Goal: Transaction & Acquisition: Purchase product/service

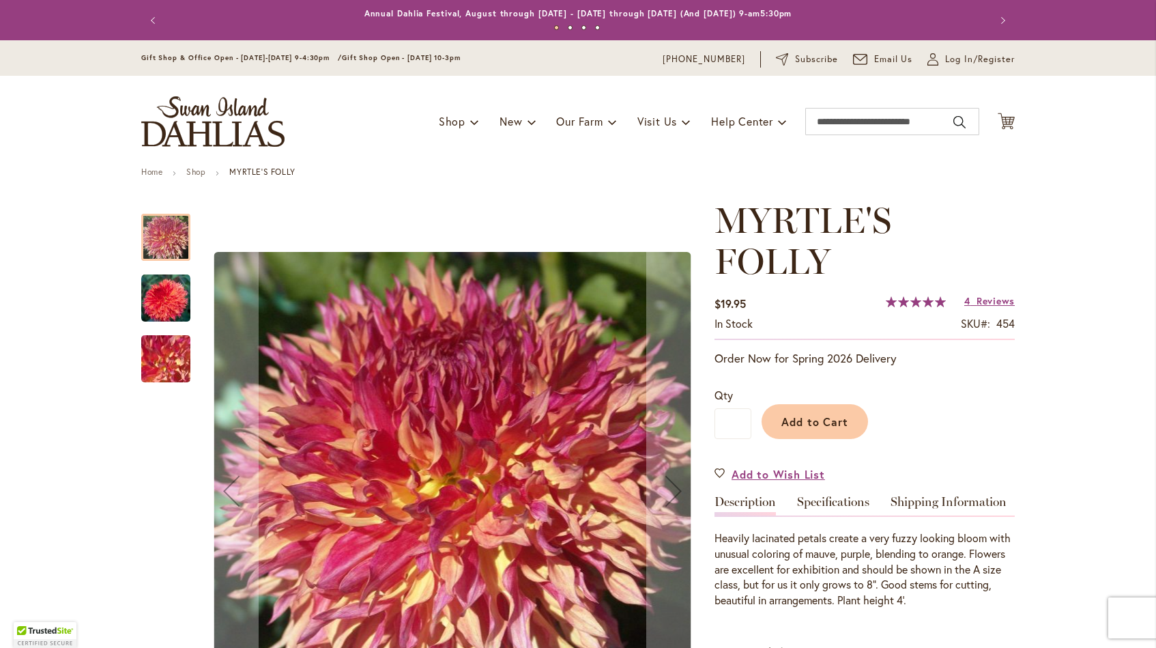
click at [947, 443] on div "Add to Cart" at bounding box center [884, 418] width 264 height 62
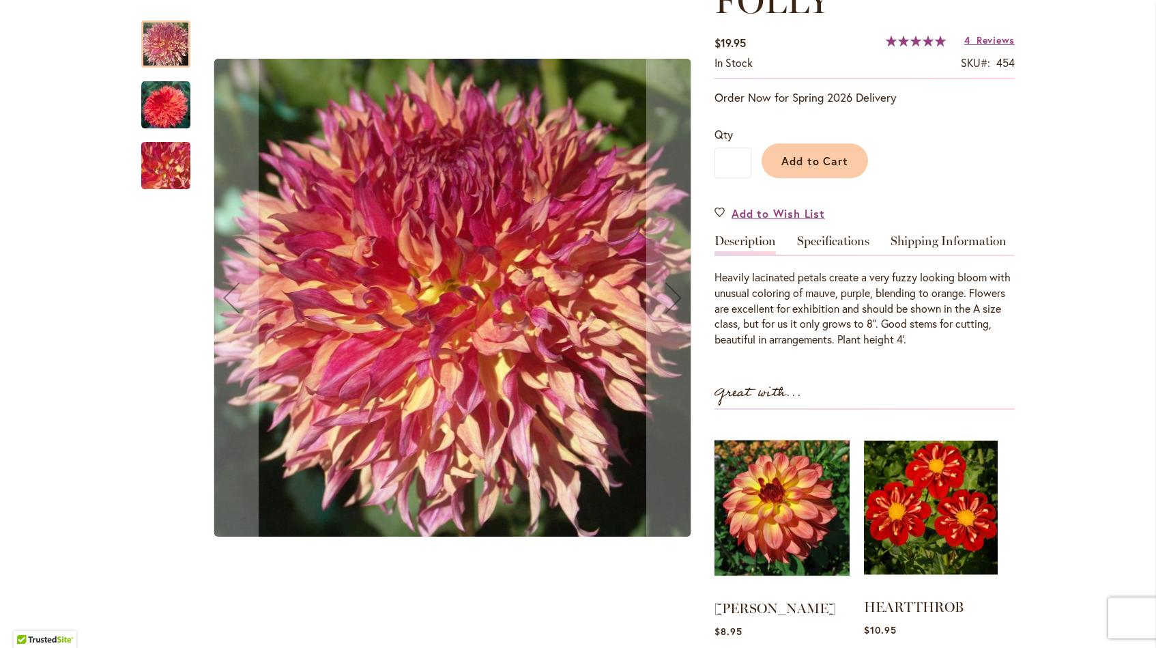
scroll to position [180, 0]
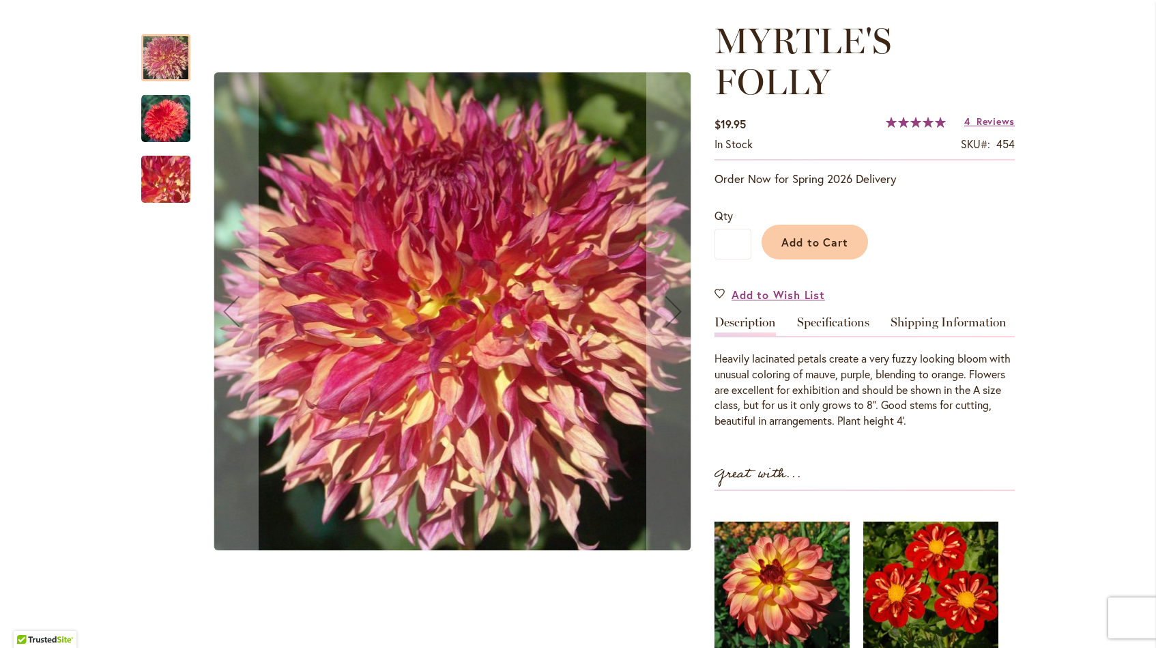
click at [176, 130] on img "MYRTLE'S FOLLY" at bounding box center [165, 118] width 49 height 49
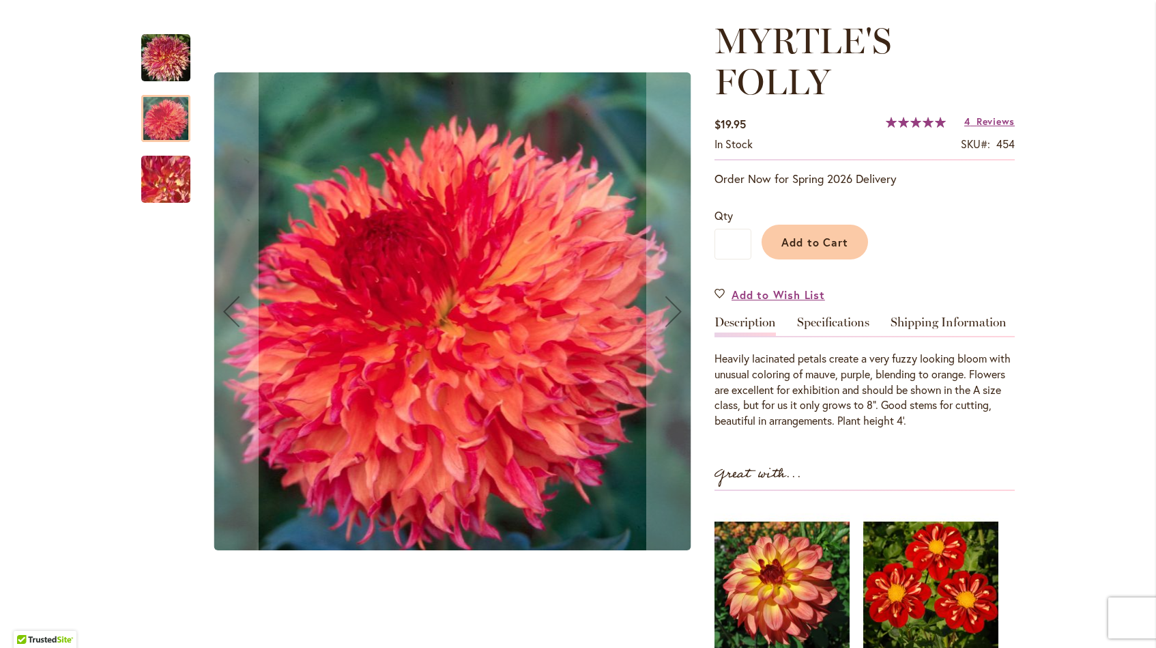
click at [171, 182] on img "MYRTLE'S FOLLY" at bounding box center [166, 180] width 98 height 74
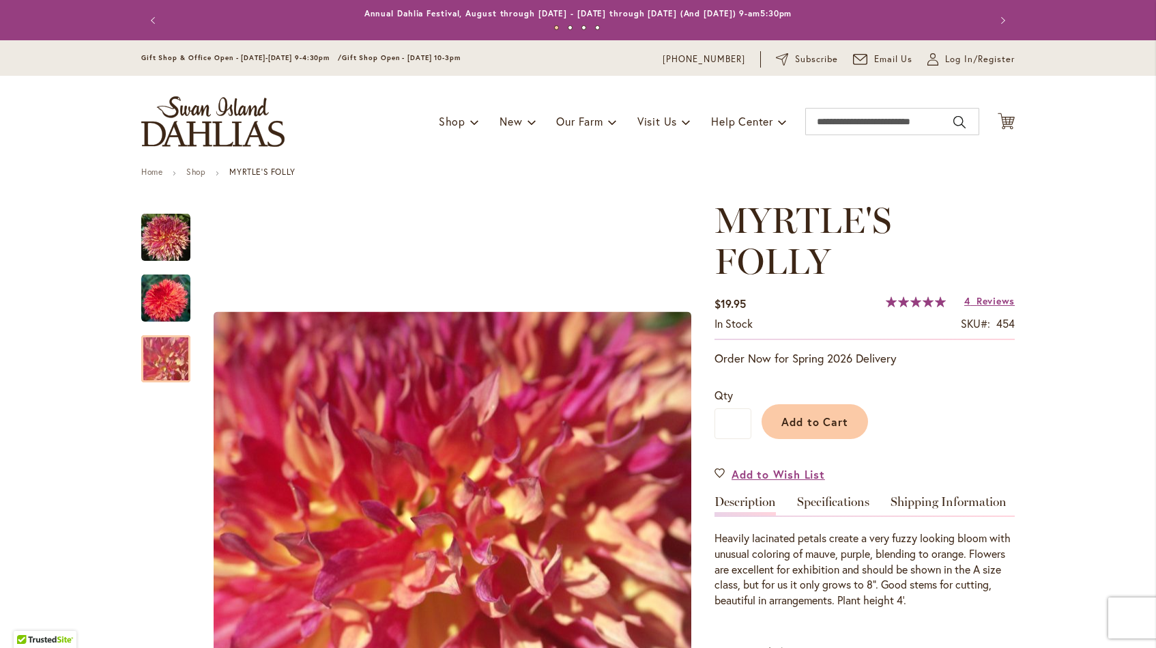
scroll to position [0, 0]
click at [919, 119] on input "Search" at bounding box center [893, 121] width 174 height 27
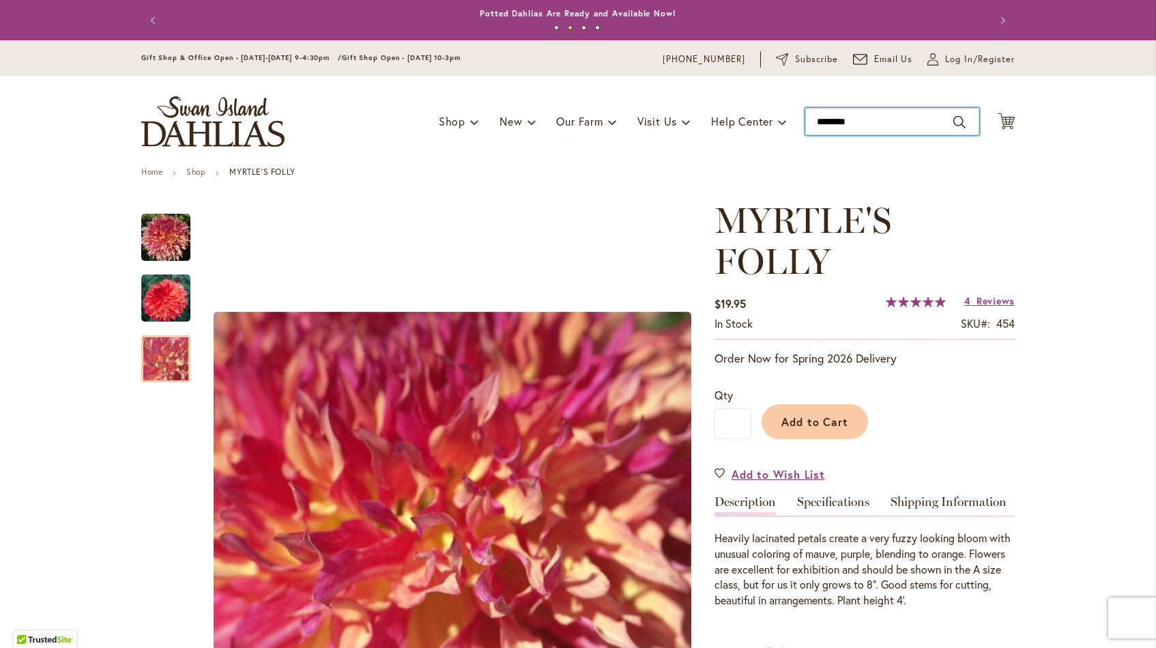
type input "*********"
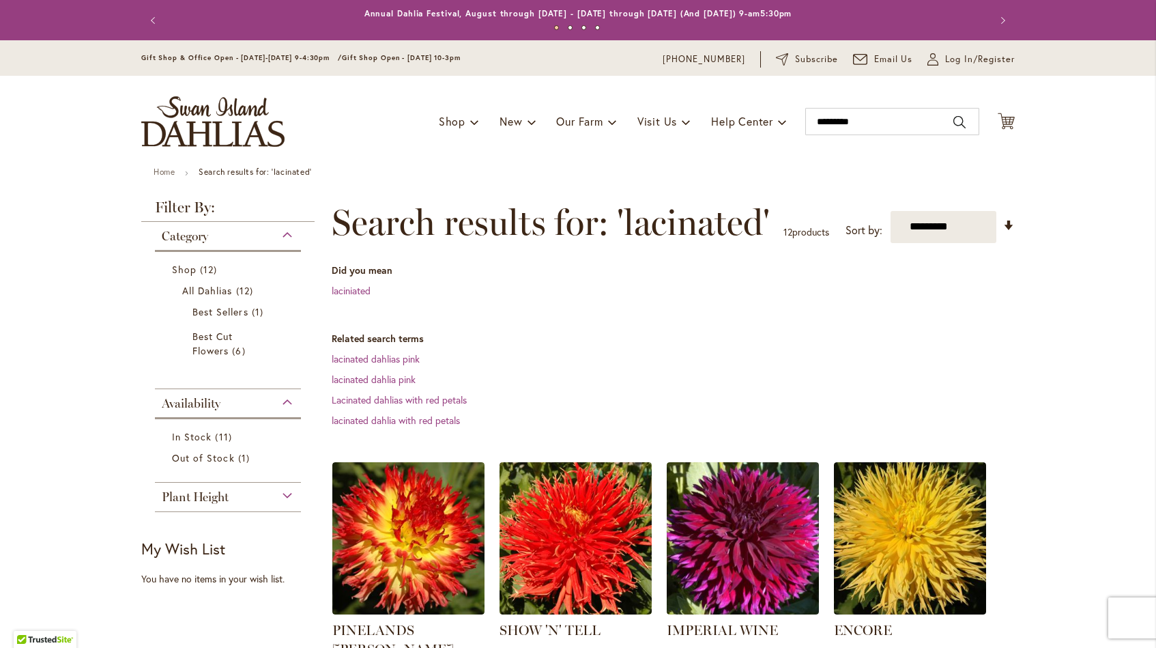
click at [767, 388] on dl "Related search terms lacinated dahlias pink lacinated dahlia pink Lacinated dah…" at bounding box center [673, 380] width 683 height 96
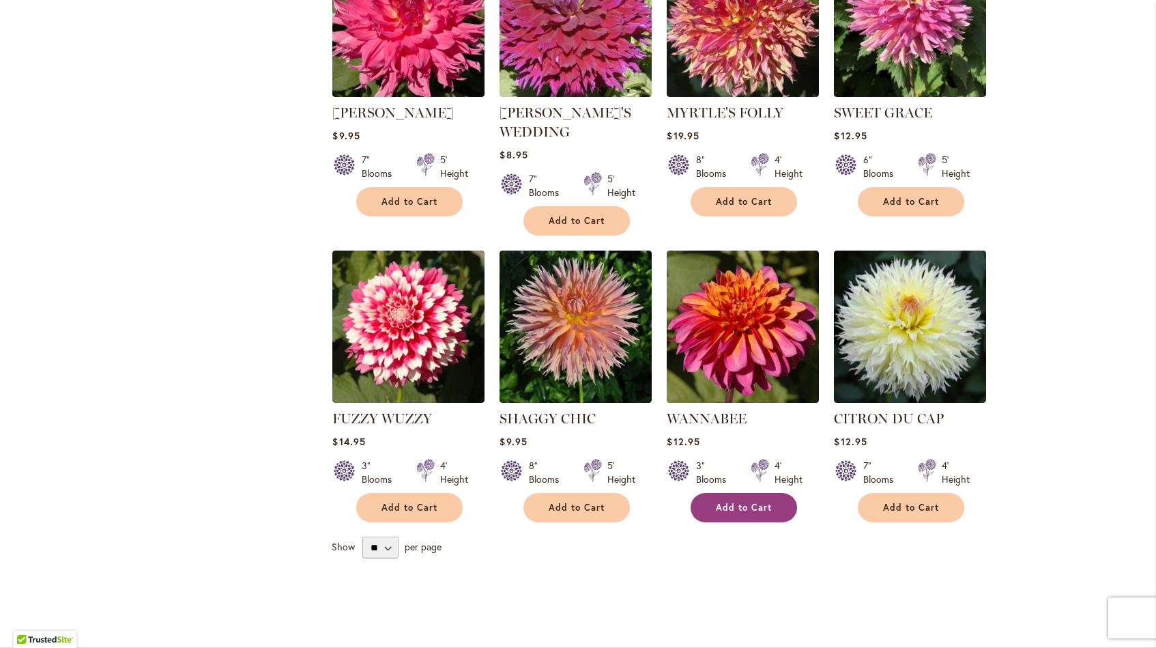
scroll to position [778, 0]
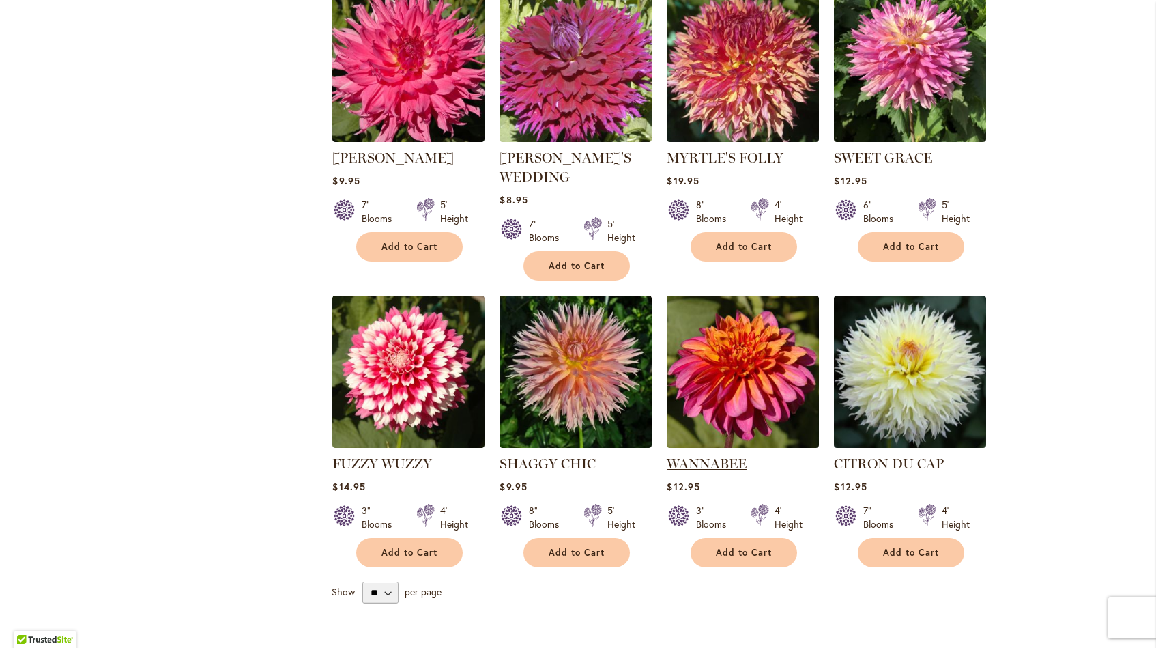
click at [707, 455] on link "WANNABEE" at bounding box center [707, 463] width 80 height 16
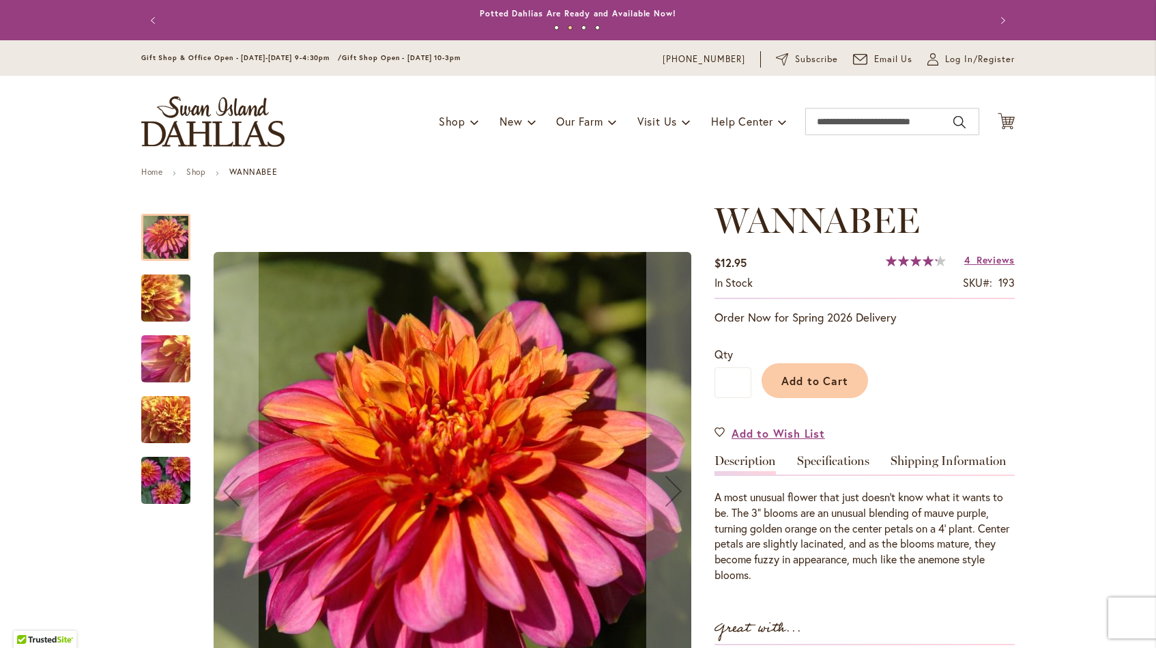
click at [177, 299] on img "WANNABEE" at bounding box center [166, 298] width 98 height 74
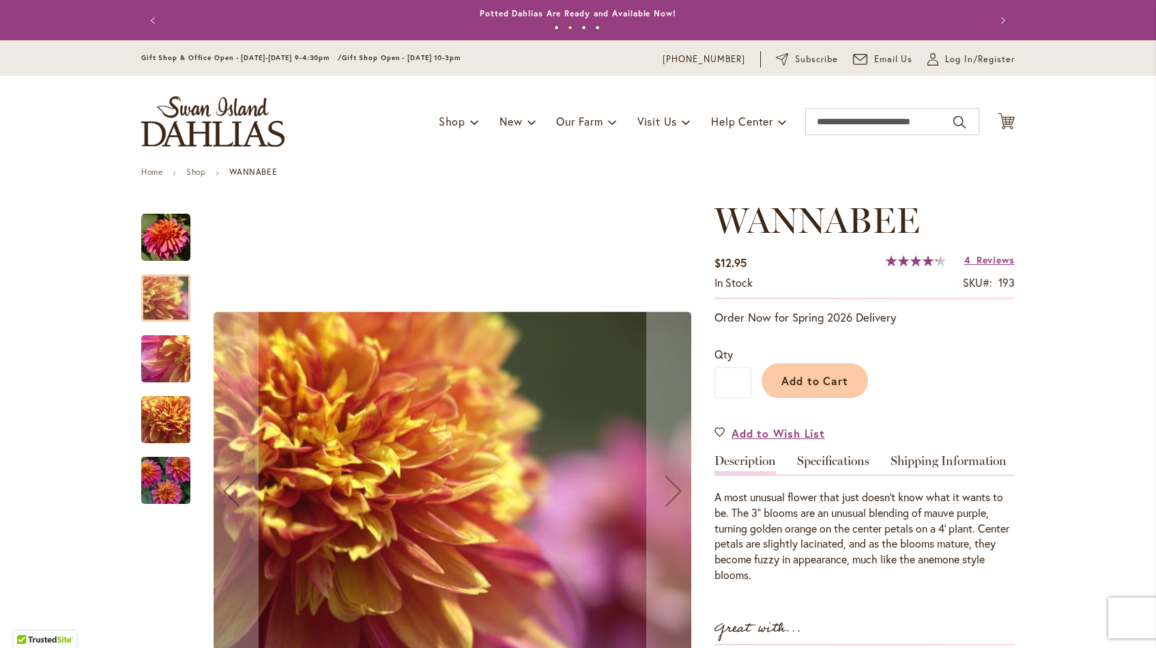
click at [157, 359] on img "WANNABEE" at bounding box center [166, 359] width 98 height 74
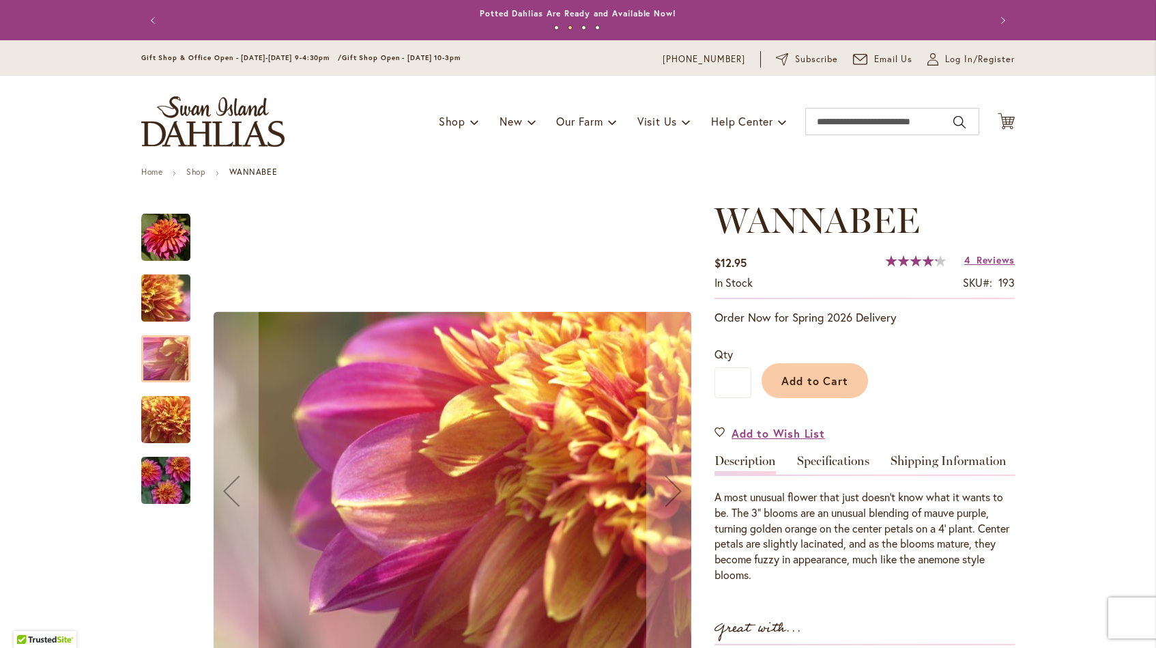
click at [155, 421] on img "WANNABEE" at bounding box center [166, 420] width 98 height 74
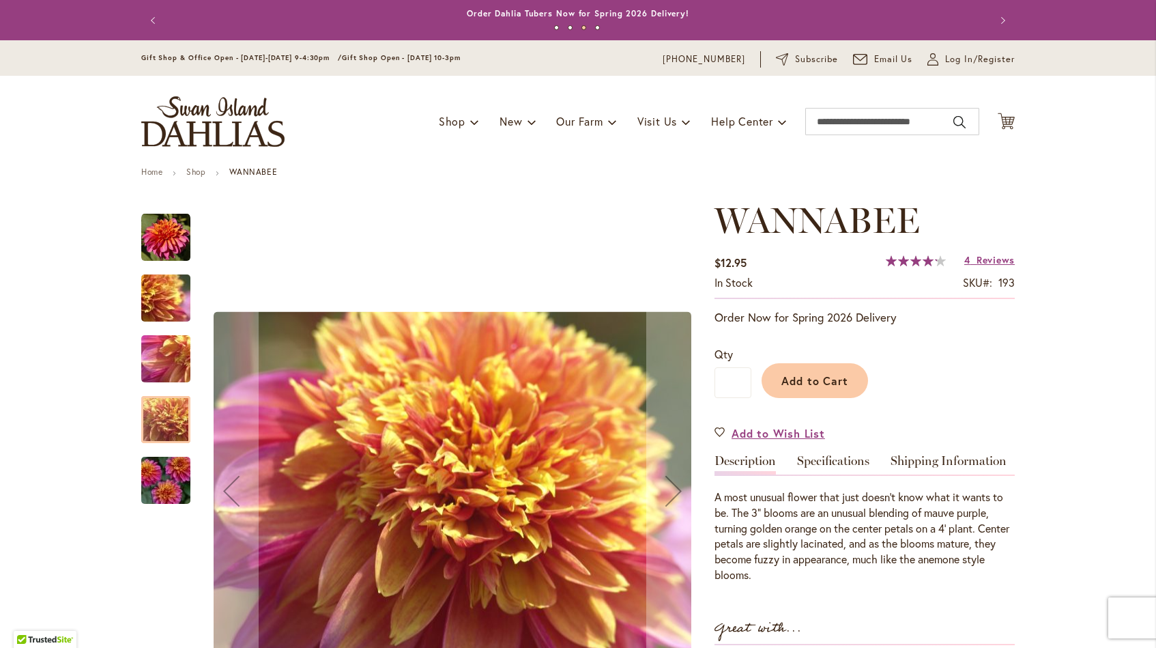
click at [154, 490] on img "WANNABEE" at bounding box center [166, 481] width 98 height 66
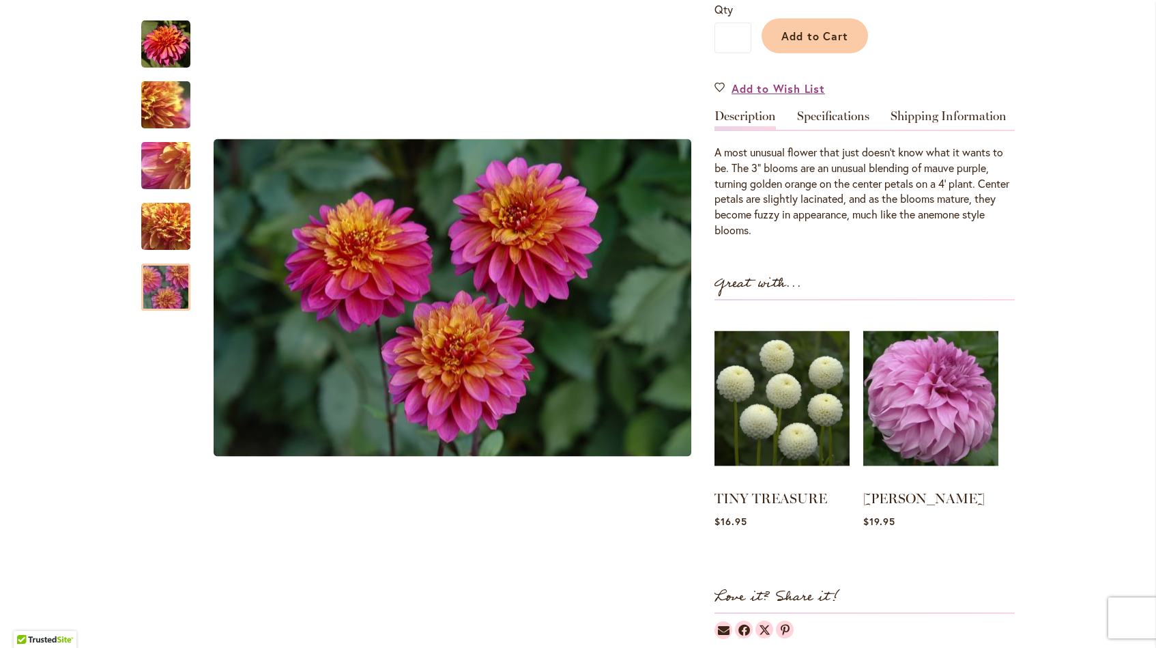
scroll to position [350, 0]
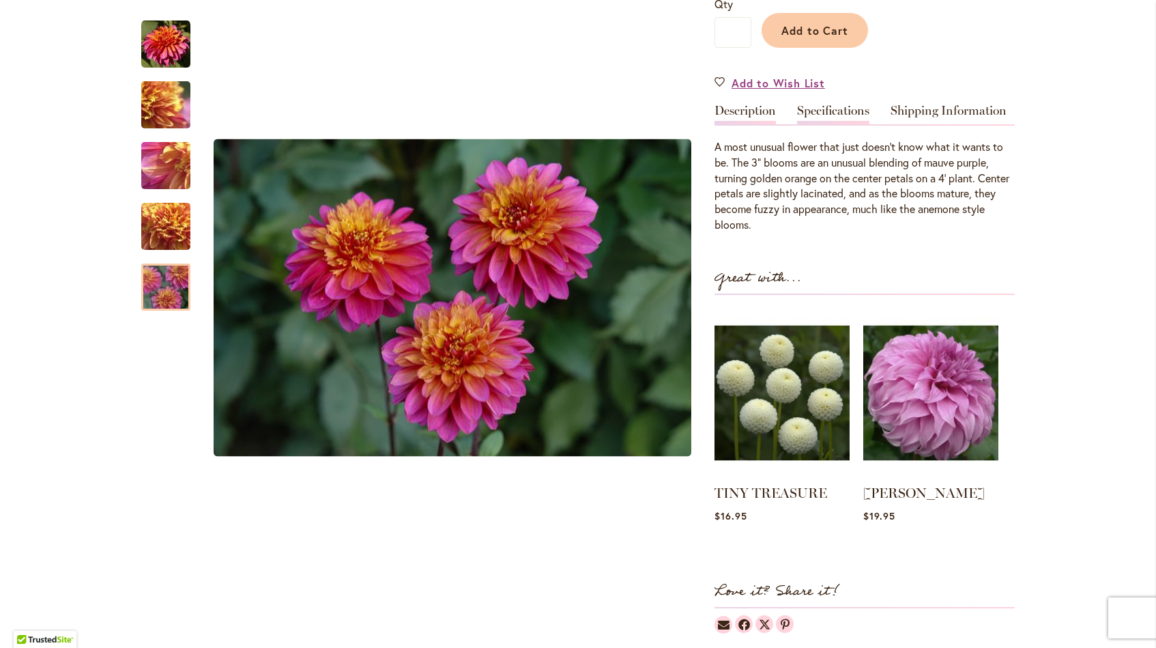
click at [855, 111] on link "Specifications" at bounding box center [833, 114] width 72 height 20
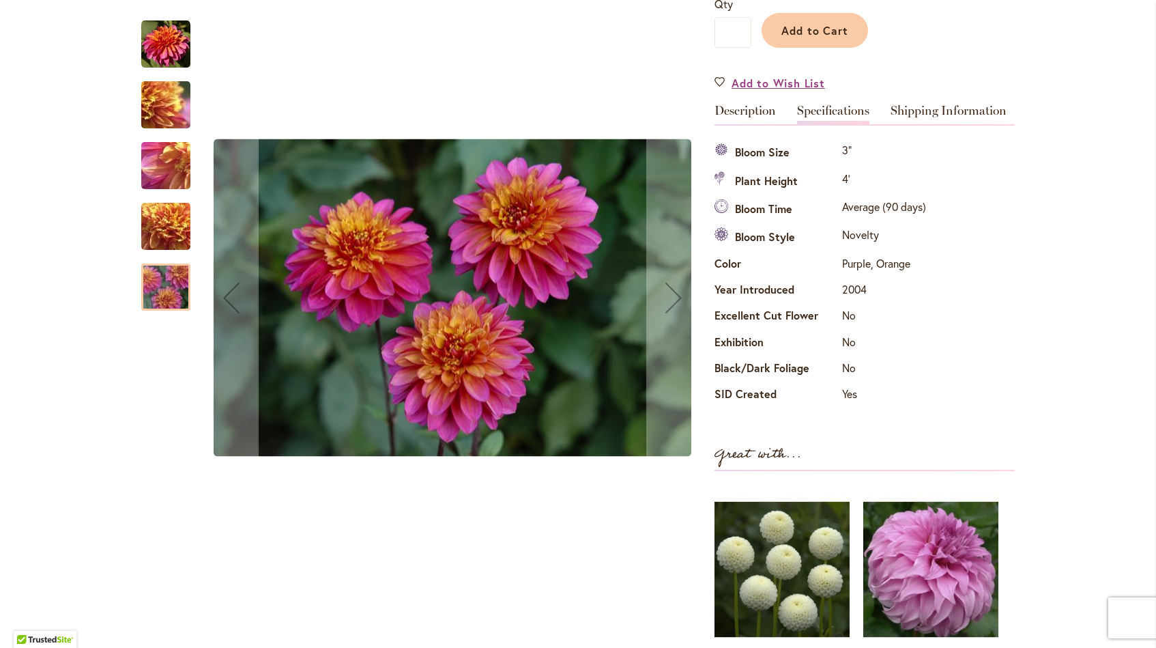
click at [160, 46] on img "WANNABEE" at bounding box center [165, 44] width 49 height 49
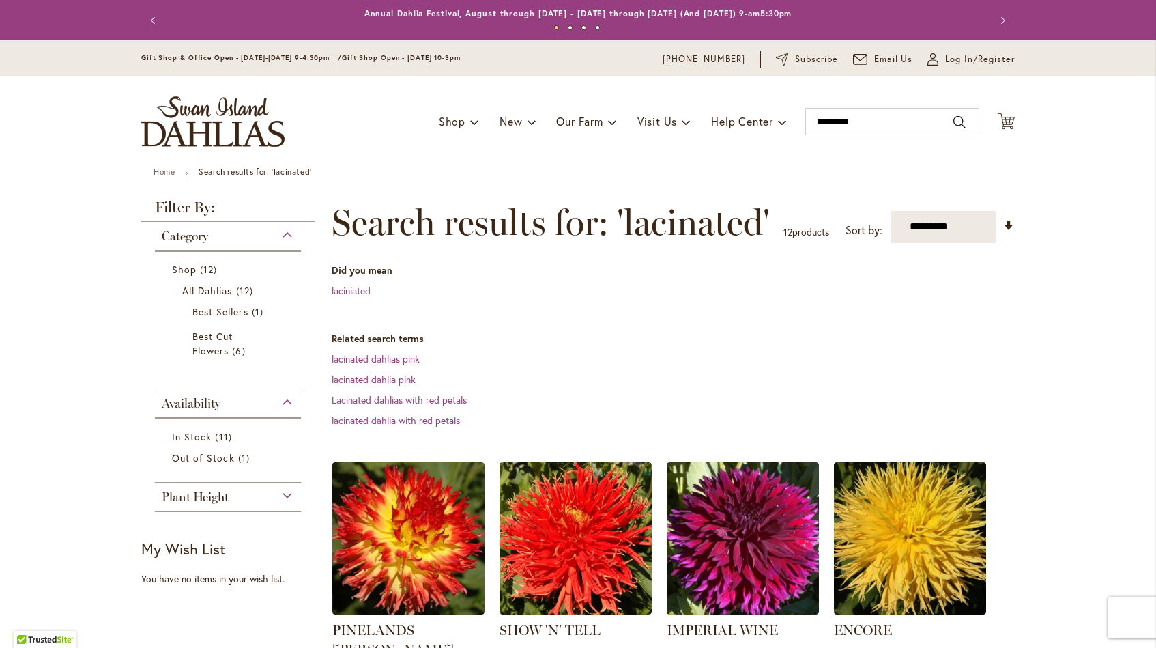
click at [623, 336] on dt "Related search terms" at bounding box center [673, 339] width 683 height 14
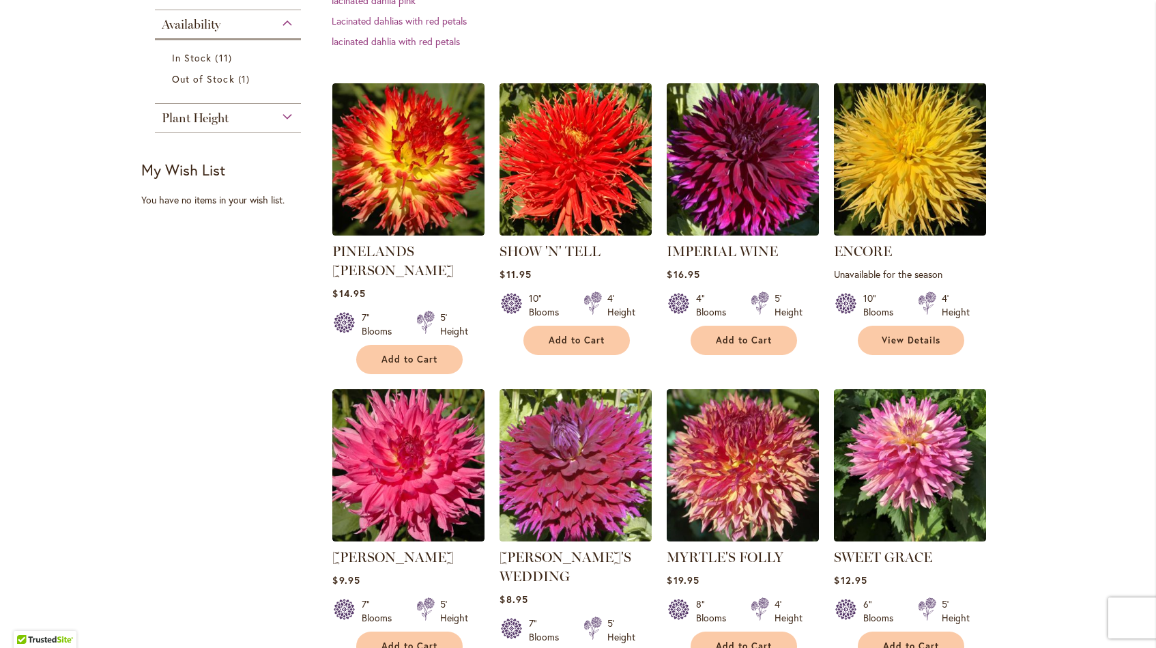
scroll to position [375, 0]
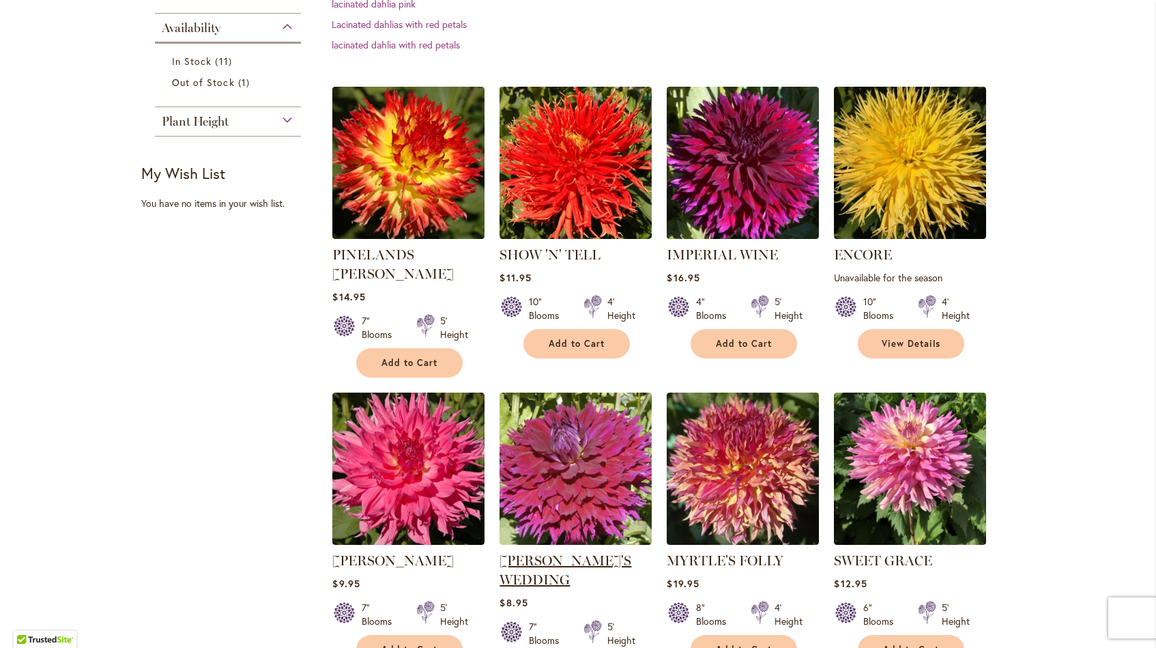
click at [531, 552] on link "[PERSON_NAME]'S WEDDING" at bounding box center [566, 569] width 132 height 35
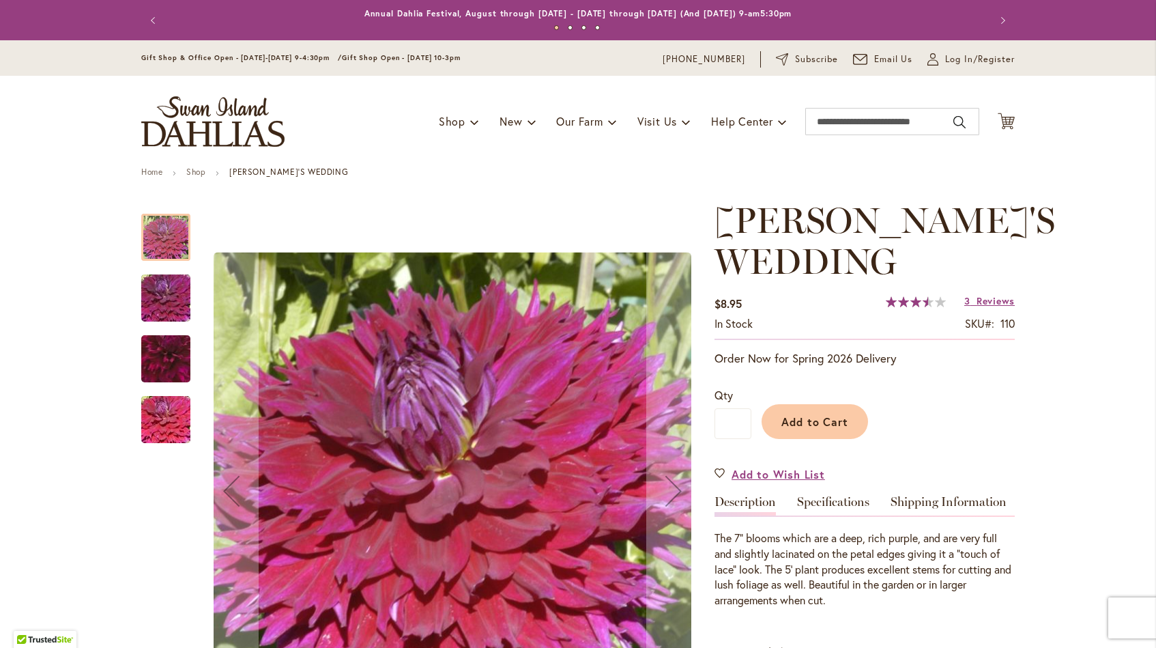
click at [145, 294] on img "Jennifer's Wedding" at bounding box center [166, 299] width 98 height 66
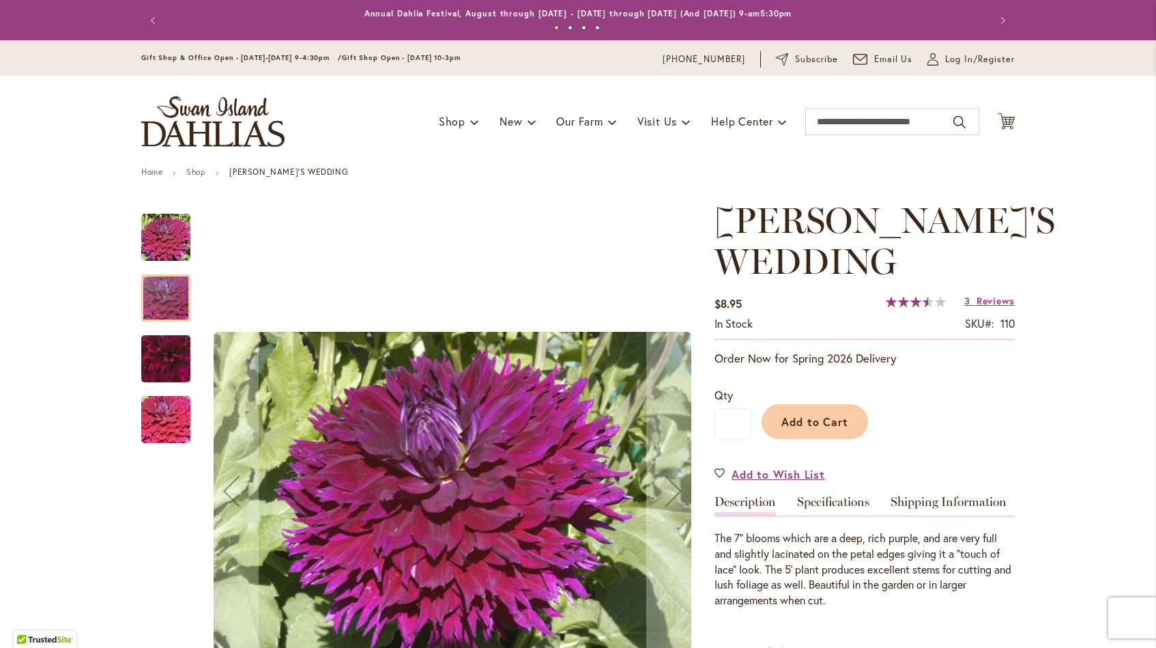
click at [157, 362] on img "Jennifer's Wedding" at bounding box center [166, 359] width 95 height 94
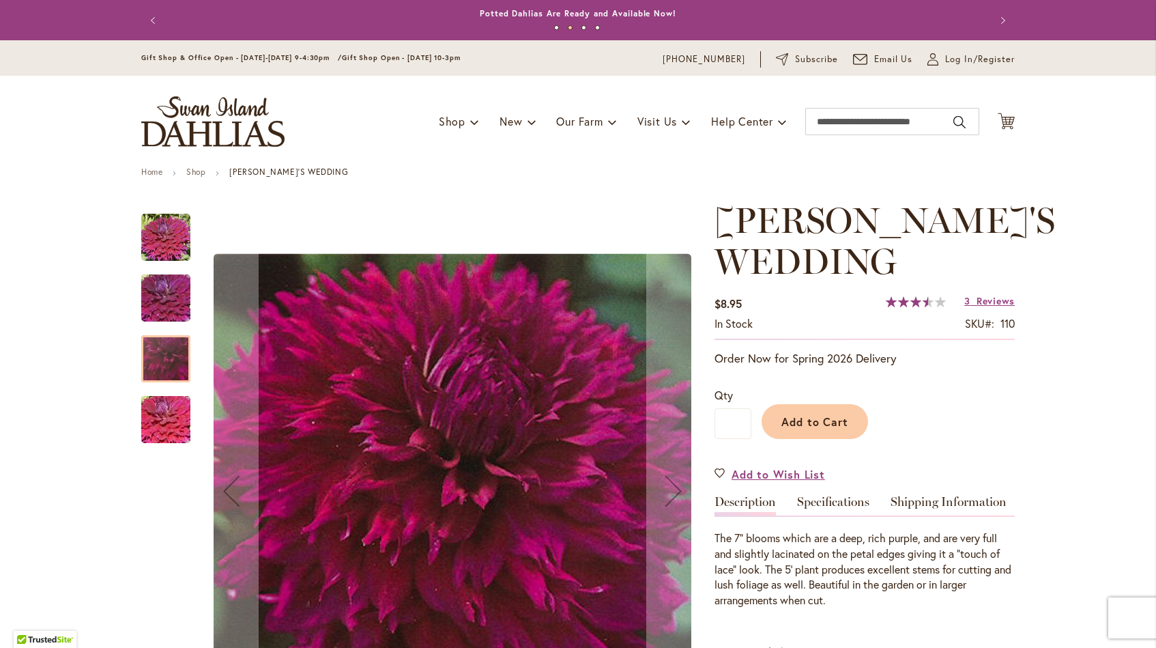
click at [153, 433] on img "Jennifer's Wedding" at bounding box center [166, 420] width 98 height 66
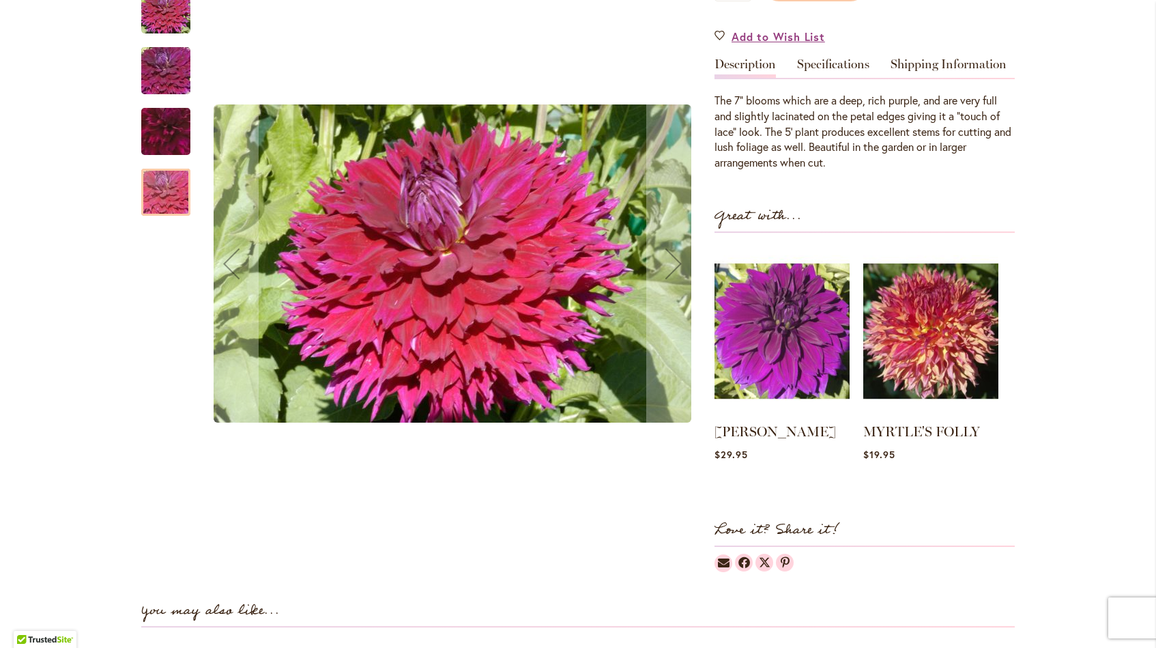
scroll to position [449, 0]
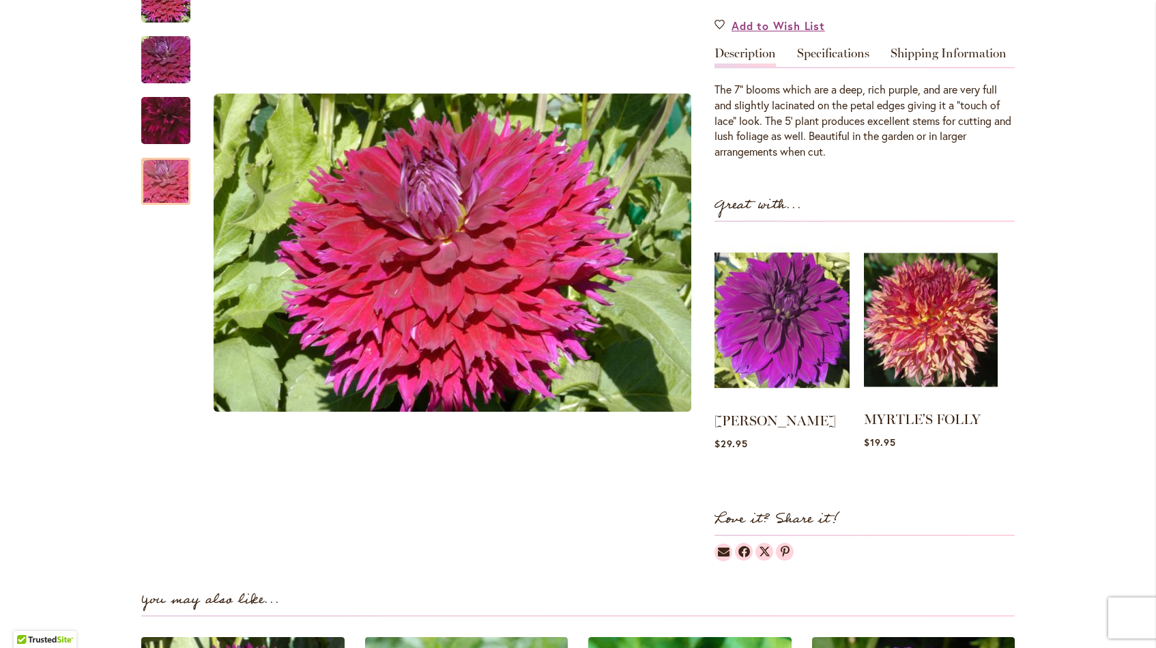
click at [946, 325] on img at bounding box center [931, 319] width 134 height 167
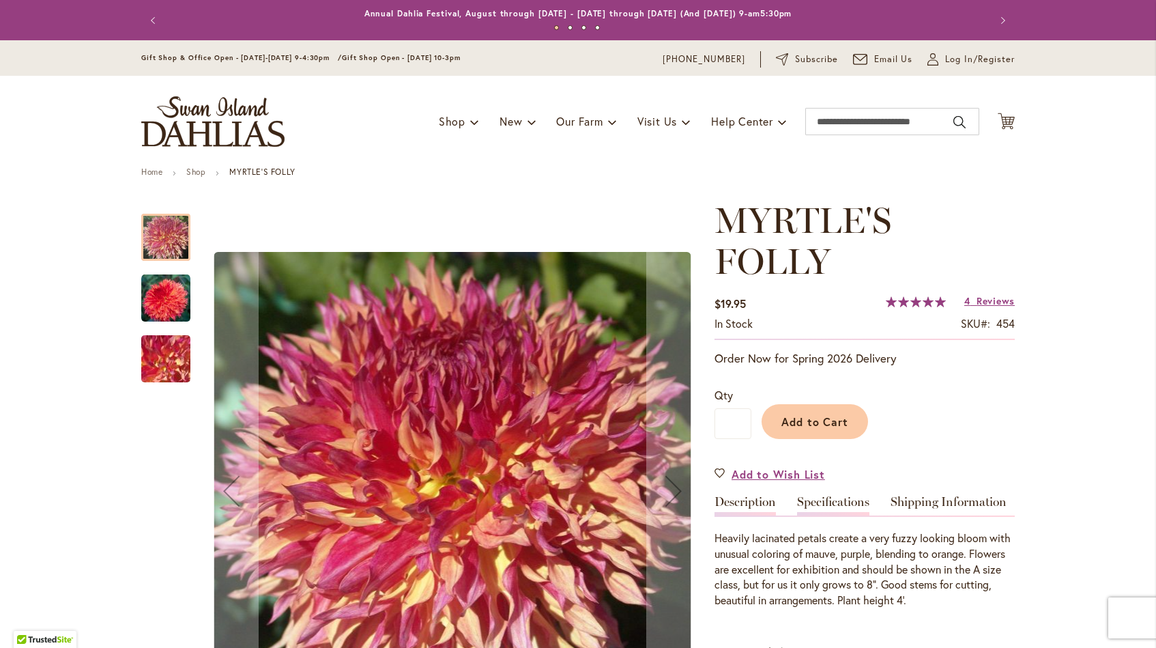
click at [825, 504] on link "Specifications" at bounding box center [833, 506] width 72 height 20
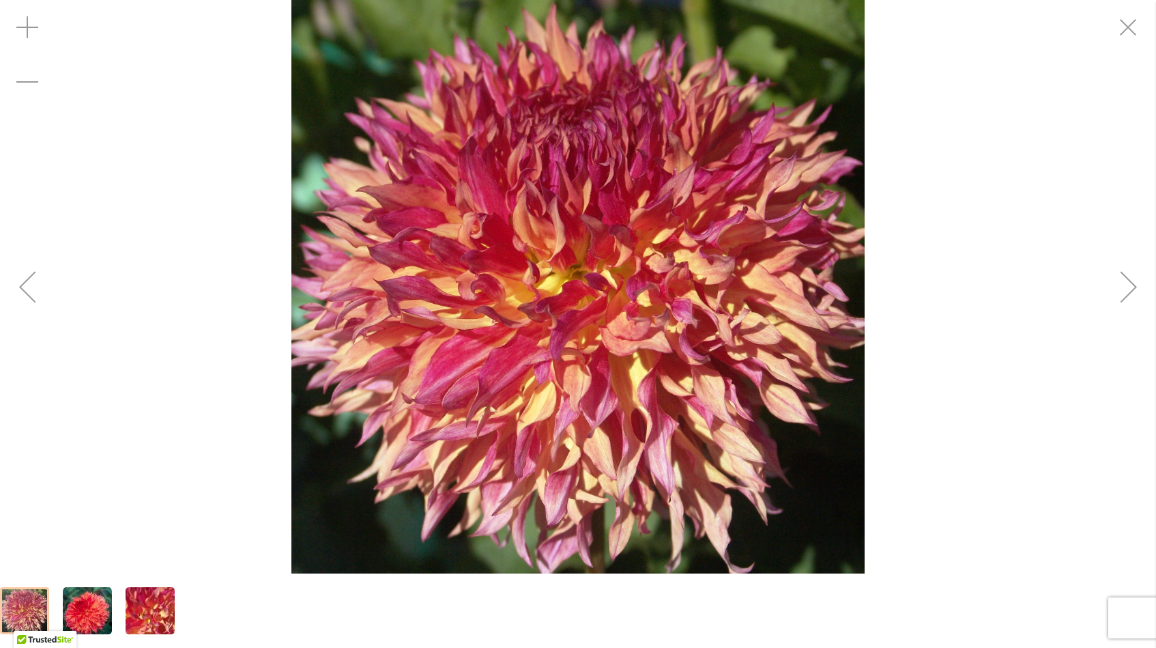
click at [1034, 228] on div "MYRTLE'S FOLLY" at bounding box center [578, 286] width 1156 height 573
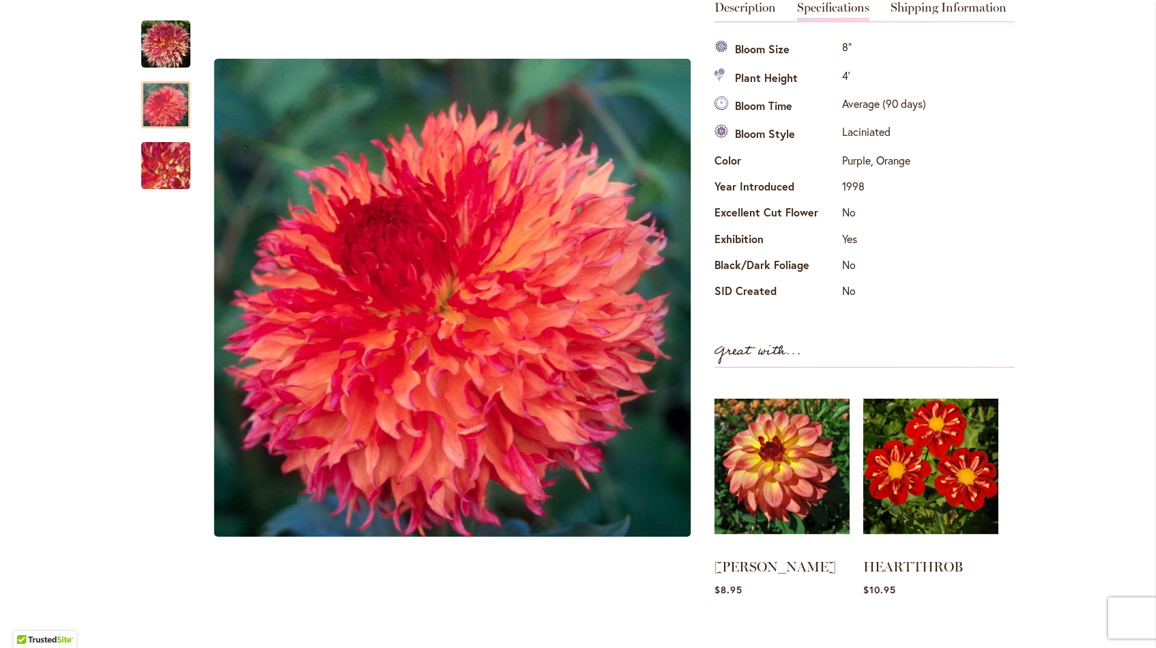
click at [1006, 81] on div "Specifications Bloom Size 8" Plant Height 4' Bloom Time Average (90 days) Bloom…" at bounding box center [865, 171] width 300 height 270
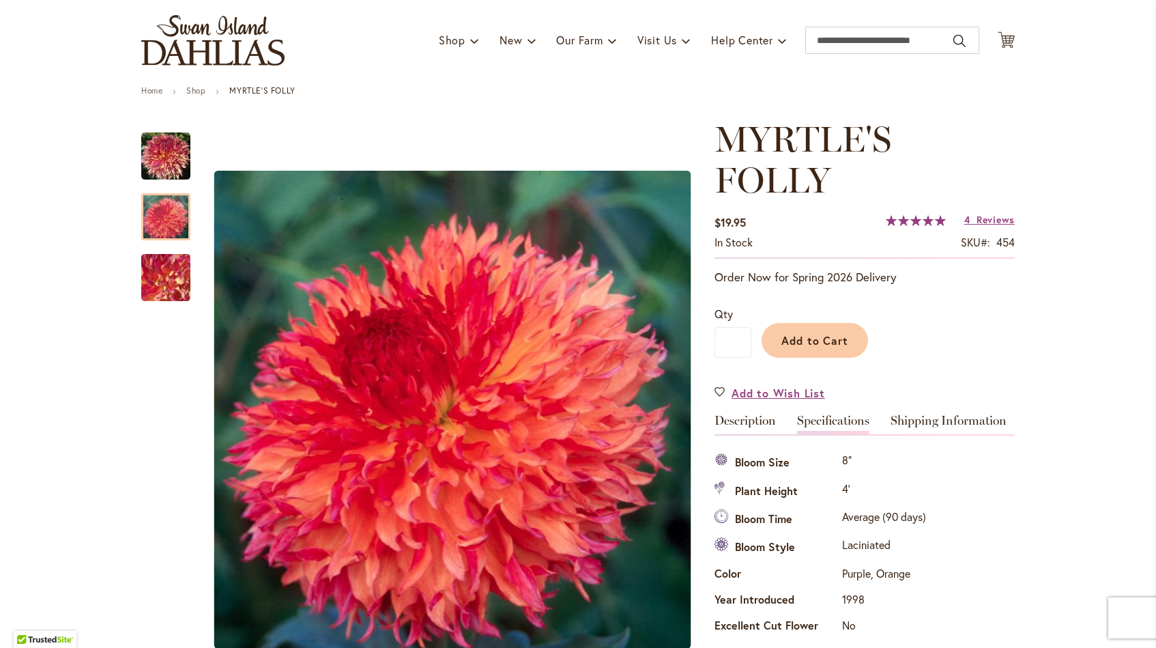
scroll to position [0, 0]
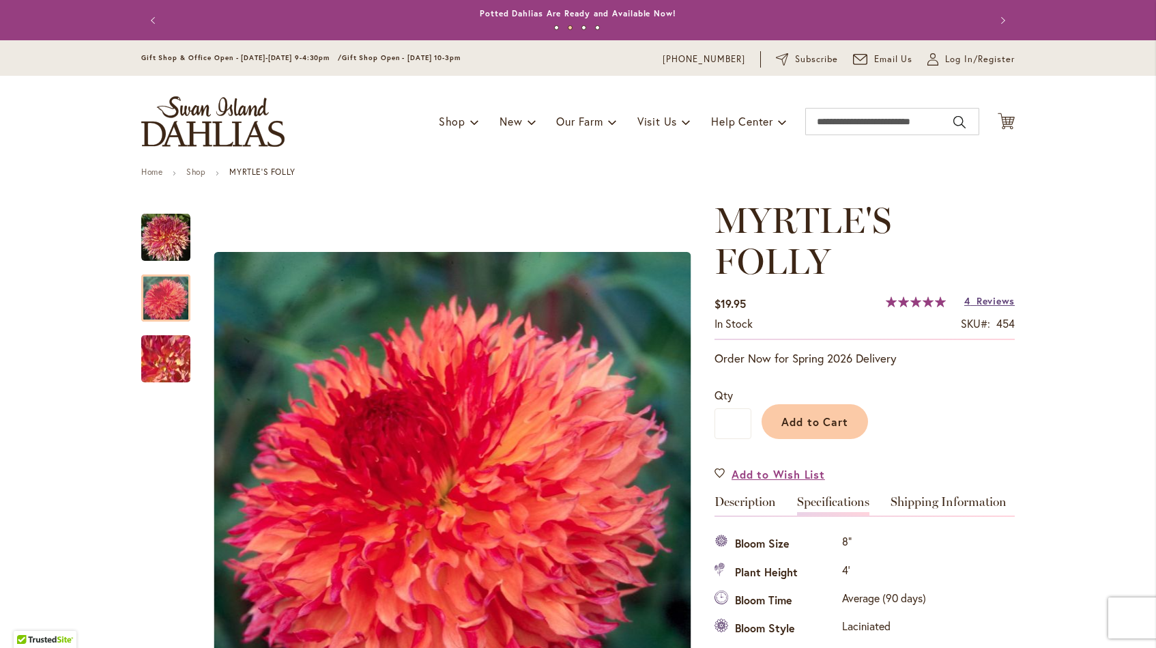
click at [984, 300] on span "Reviews" at bounding box center [996, 300] width 38 height 13
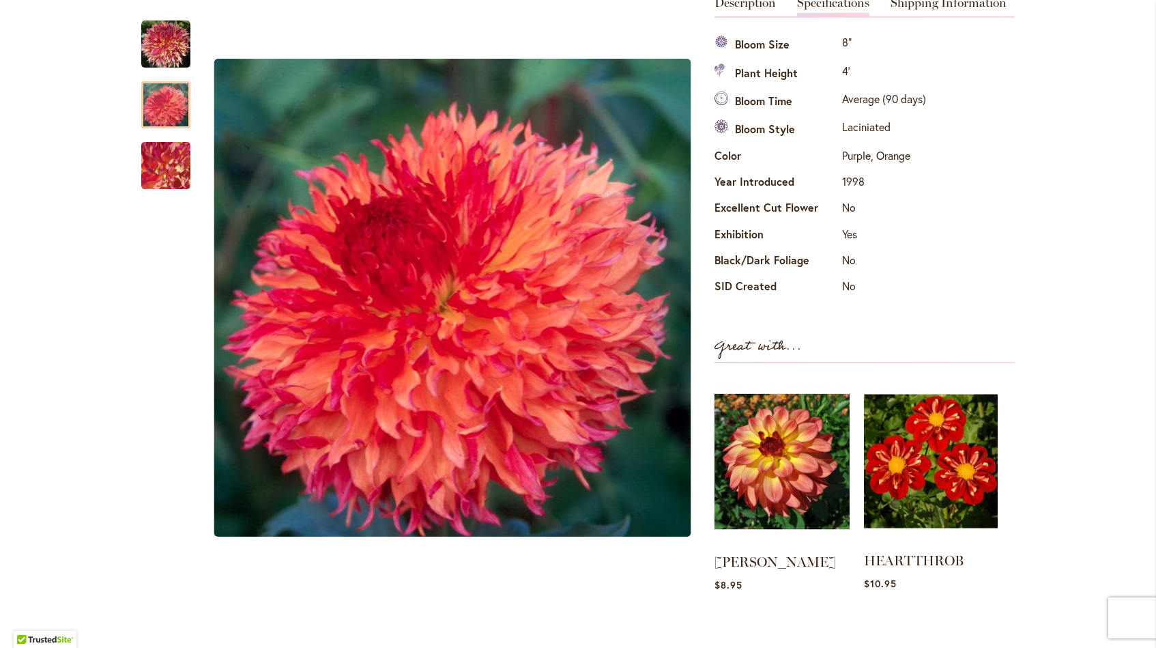
scroll to position [481, 0]
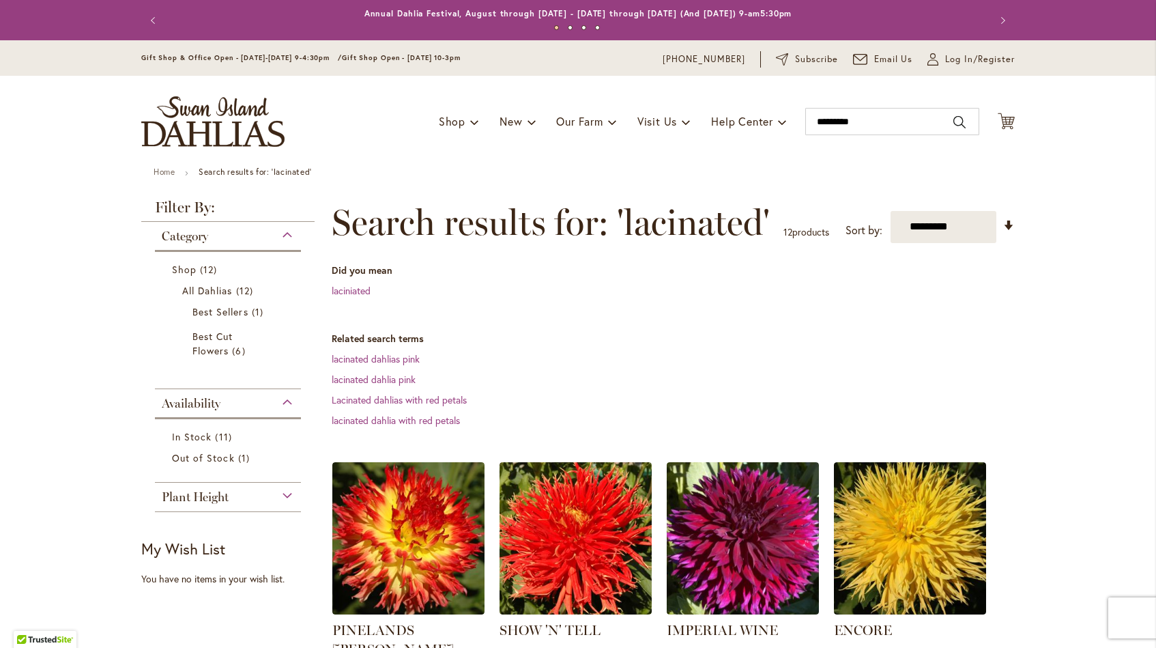
click at [776, 342] on dt "Related search terms" at bounding box center [673, 339] width 683 height 14
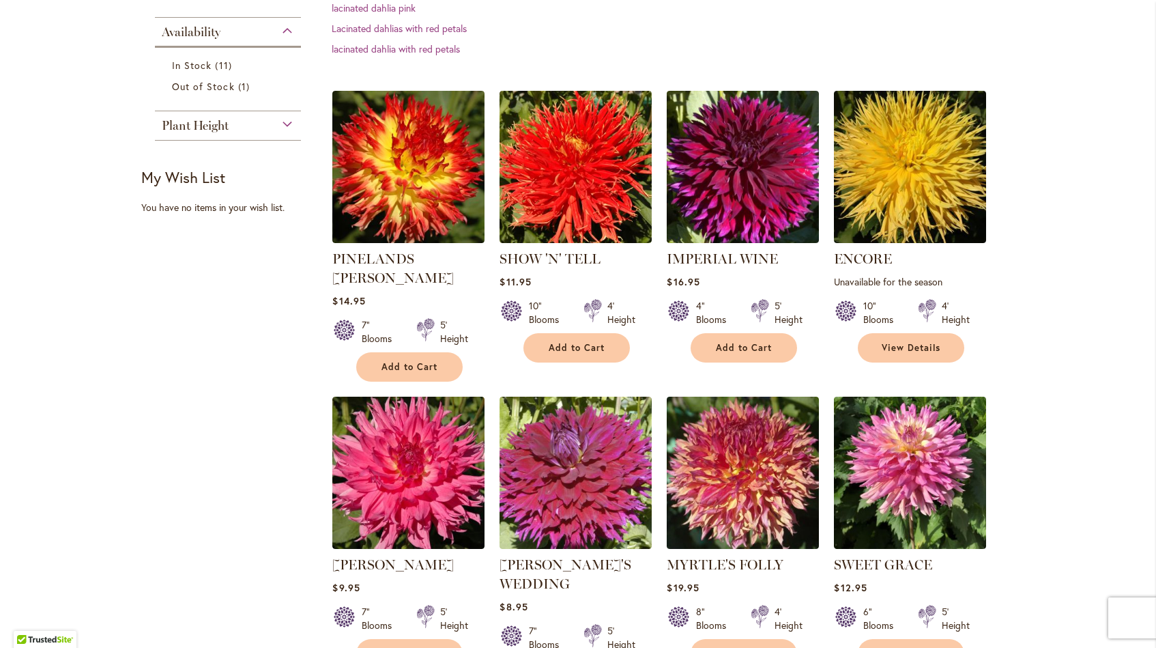
scroll to position [373, 0]
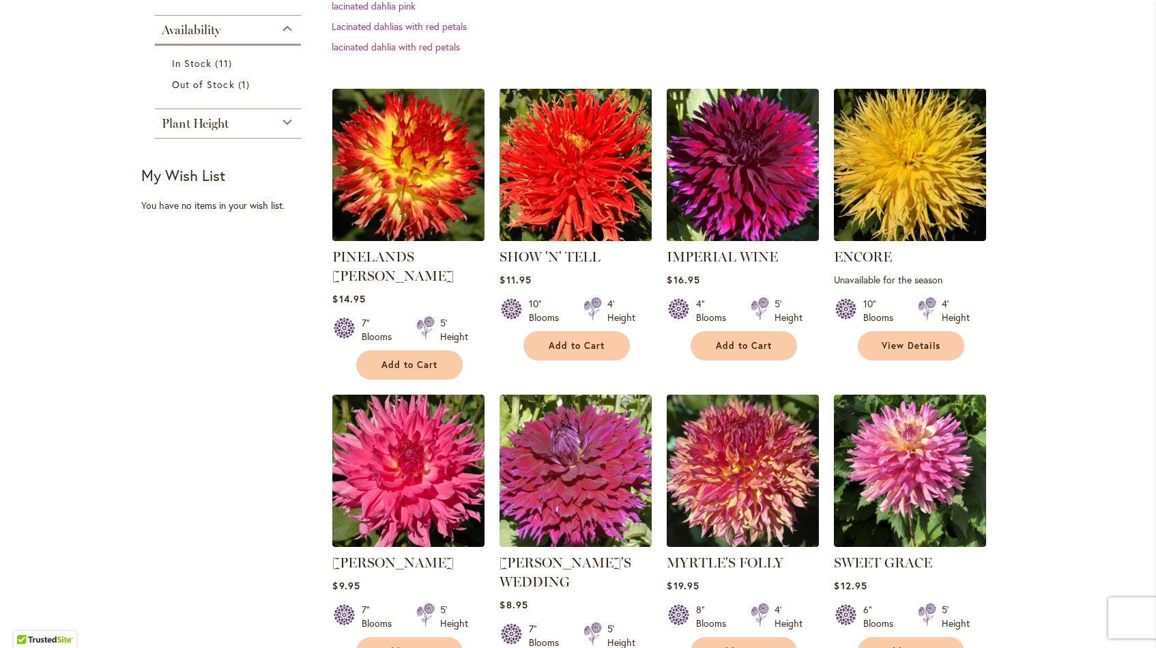
click at [608, 210] on img at bounding box center [576, 165] width 160 height 160
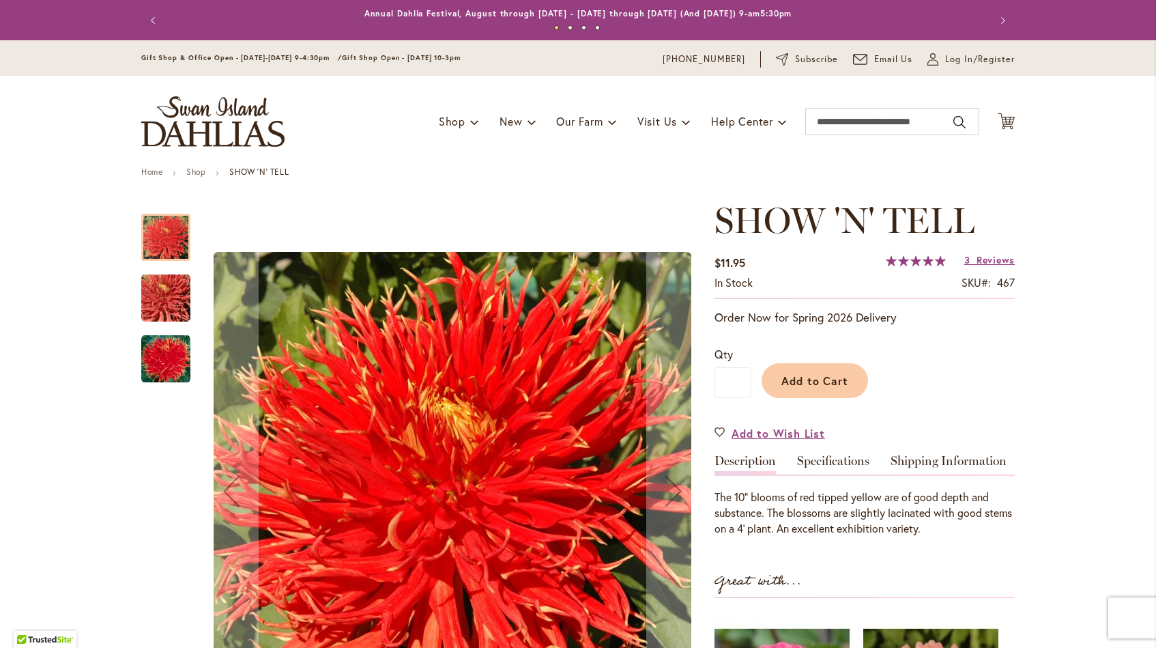
click at [170, 293] on img "SHOW 'N' TELL" at bounding box center [166, 299] width 98 height 66
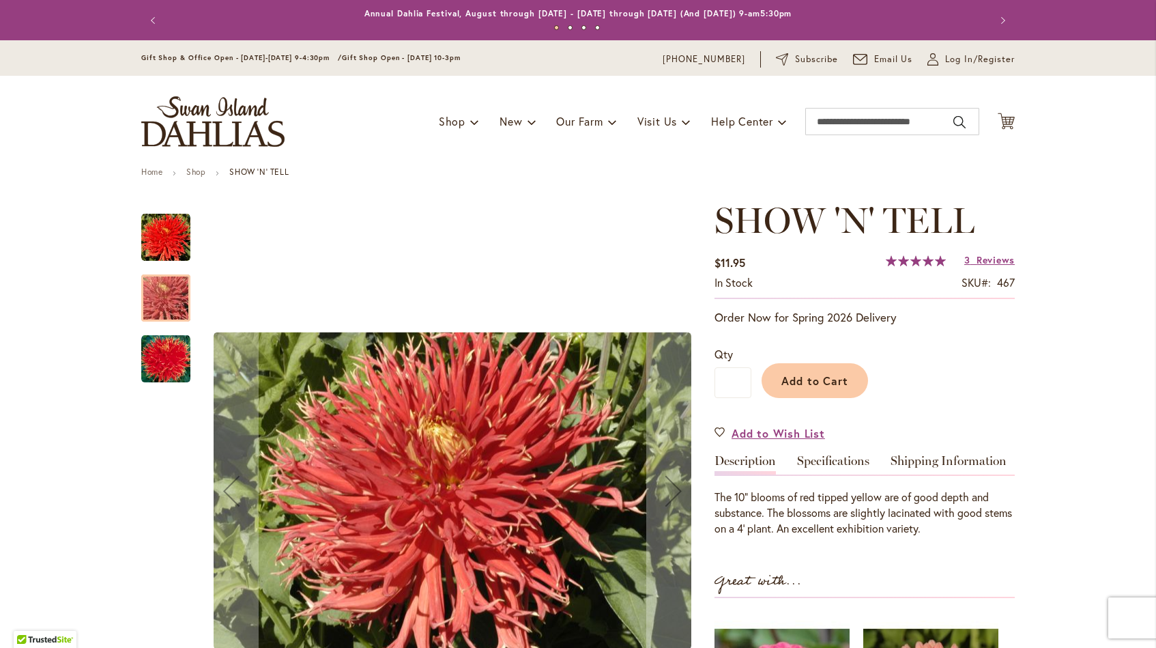
click at [150, 367] on img "SHOW 'N' TELL" at bounding box center [165, 359] width 49 height 49
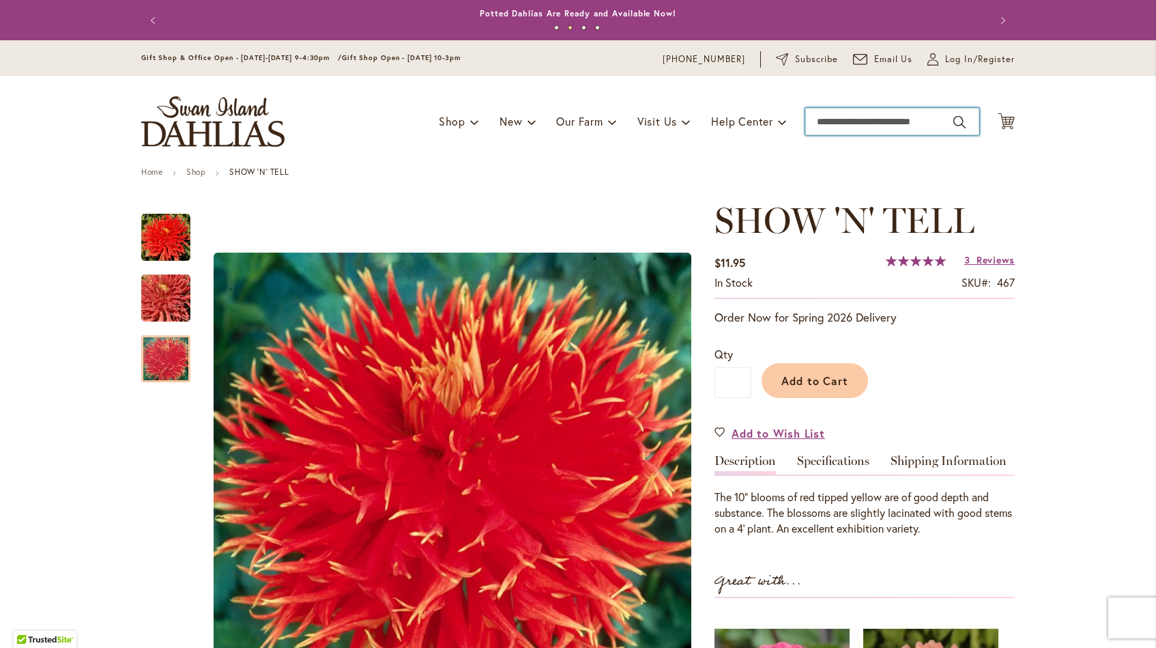
click at [876, 121] on input "Search" at bounding box center [893, 121] width 174 height 27
type input "********"
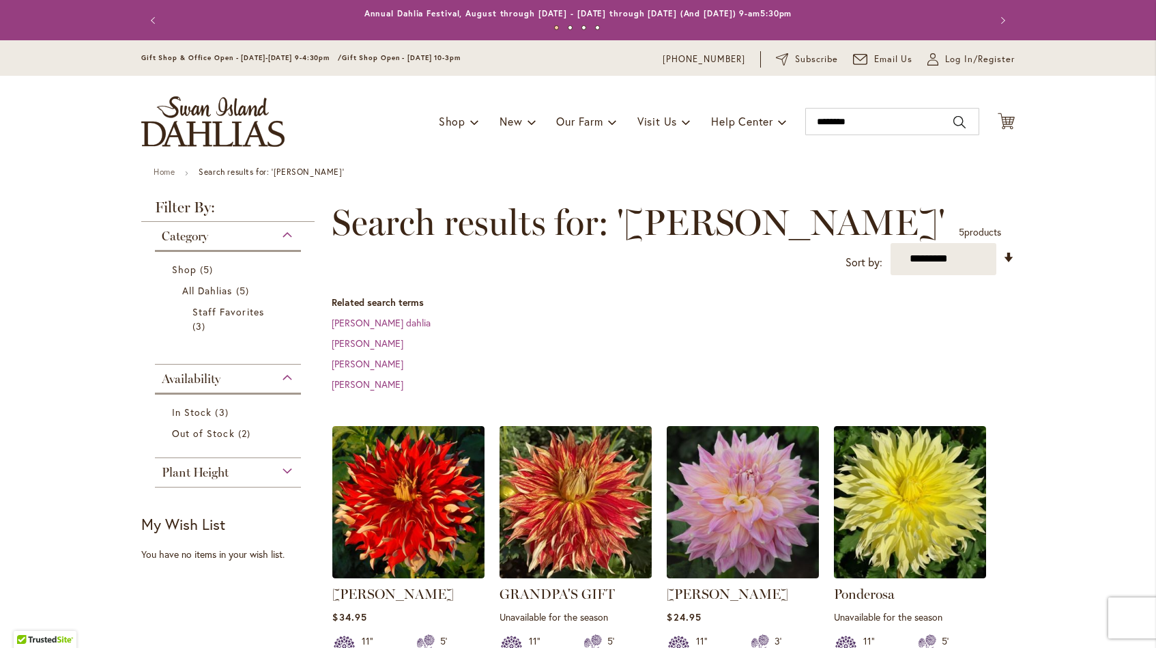
click at [638, 321] on dl "Related search terms Nick senior dahlia nicky dahlia Nicki k dahlia nick jr dah…" at bounding box center [673, 344] width 683 height 96
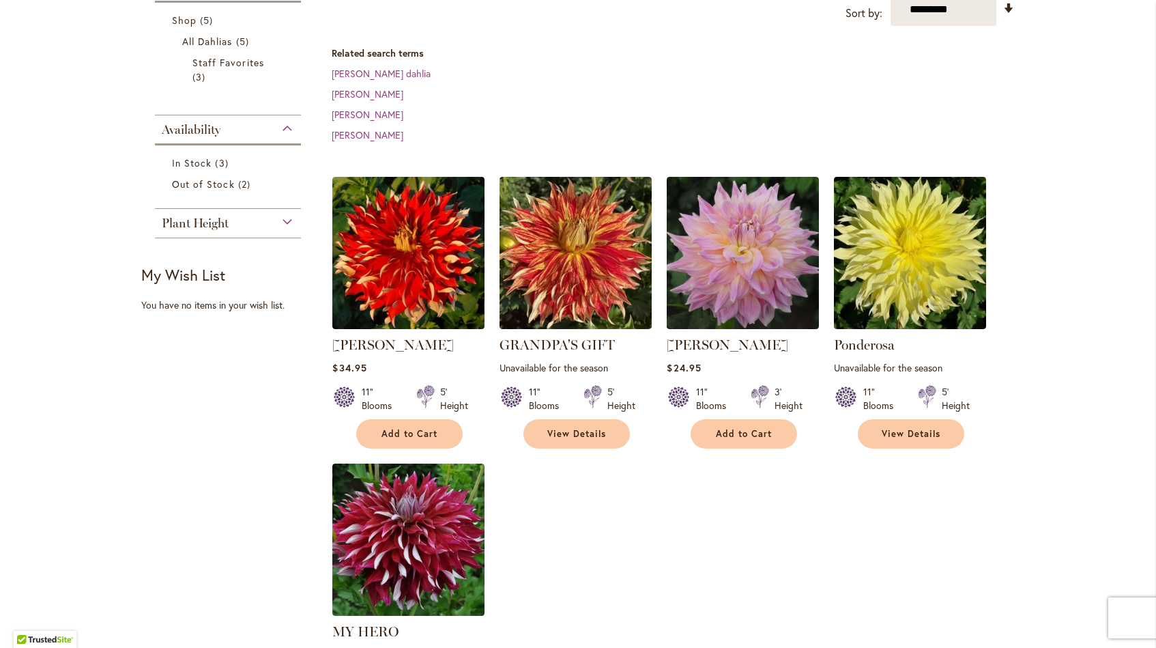
scroll to position [304, 0]
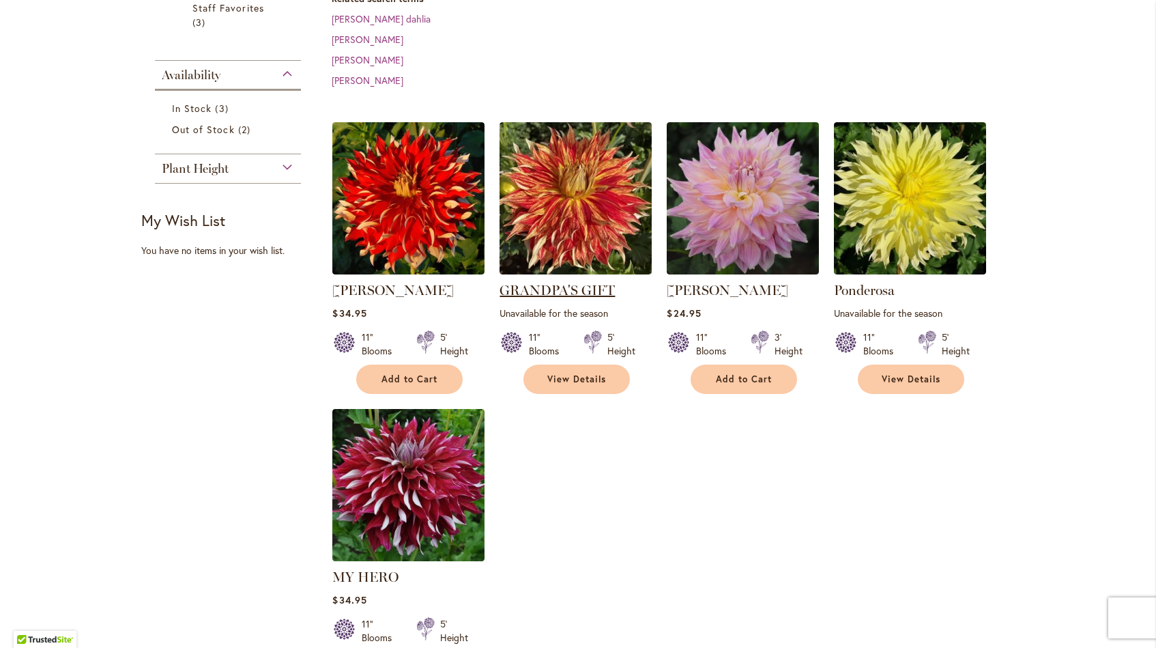
click at [586, 282] on link "GRANDPA'S GIFT" at bounding box center [557, 290] width 115 height 16
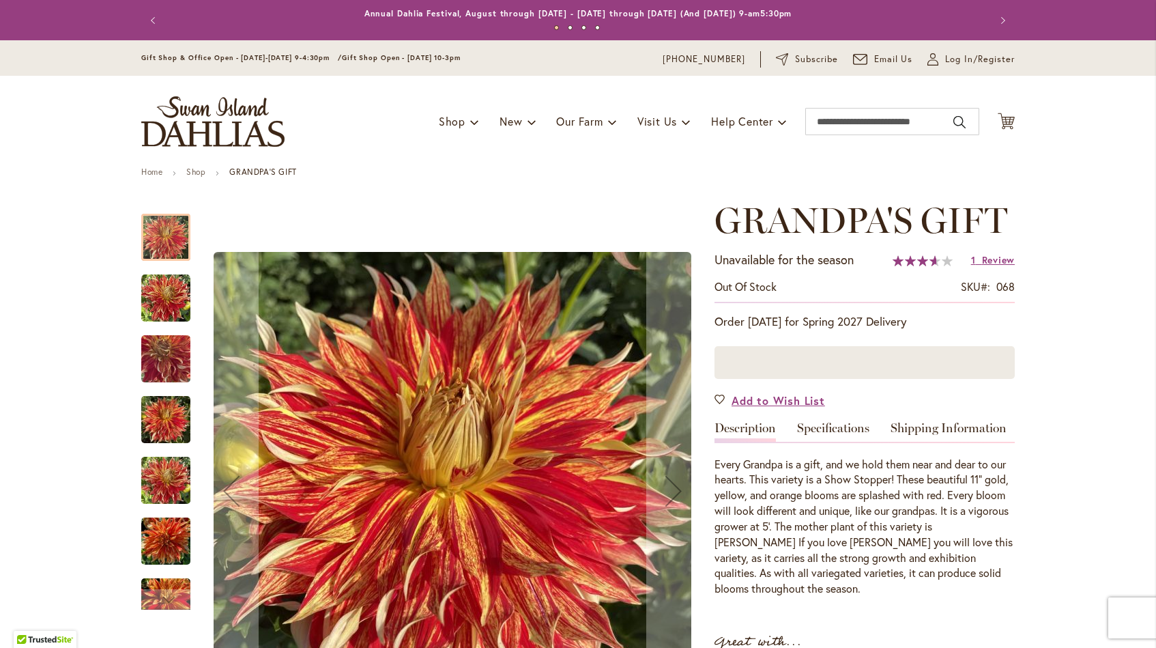
click at [171, 413] on img "GRANDPA'S GIFT" at bounding box center [165, 420] width 49 height 66
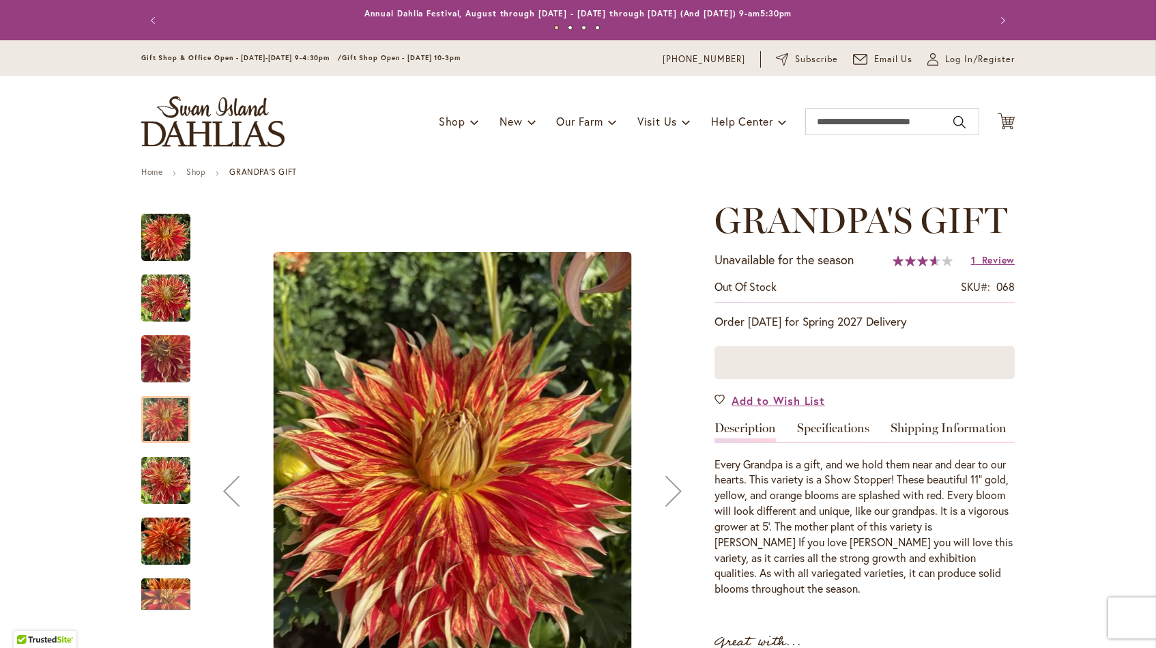
click at [168, 488] on img "GRANDPA'S GIFT" at bounding box center [165, 481] width 49 height 66
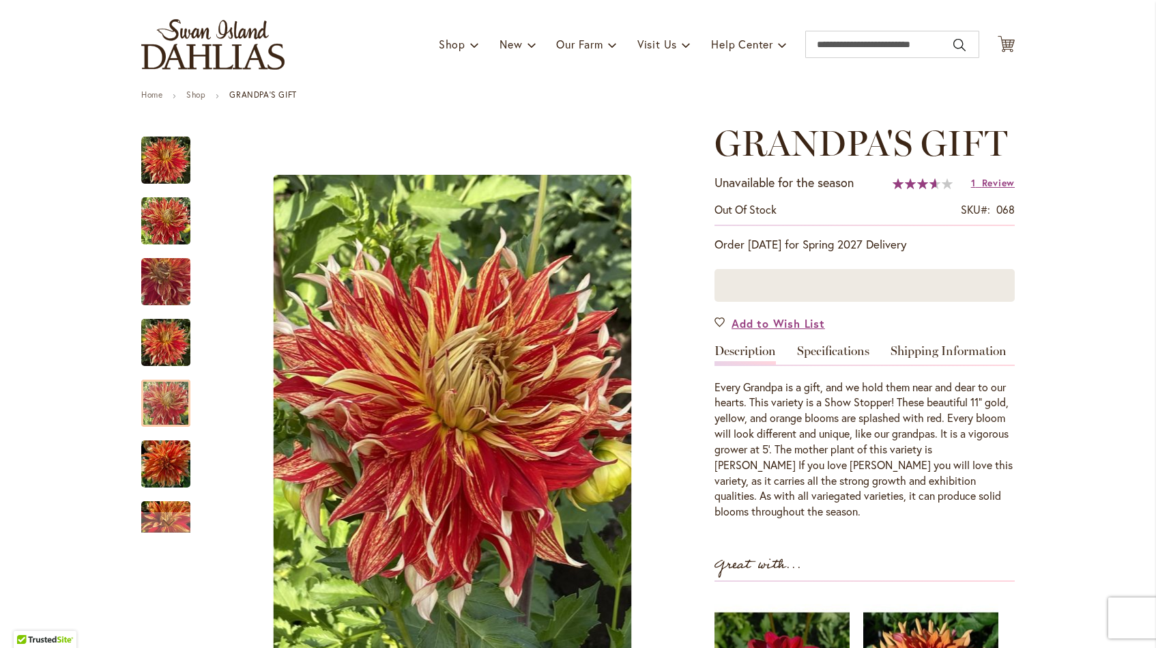
scroll to position [93, 0]
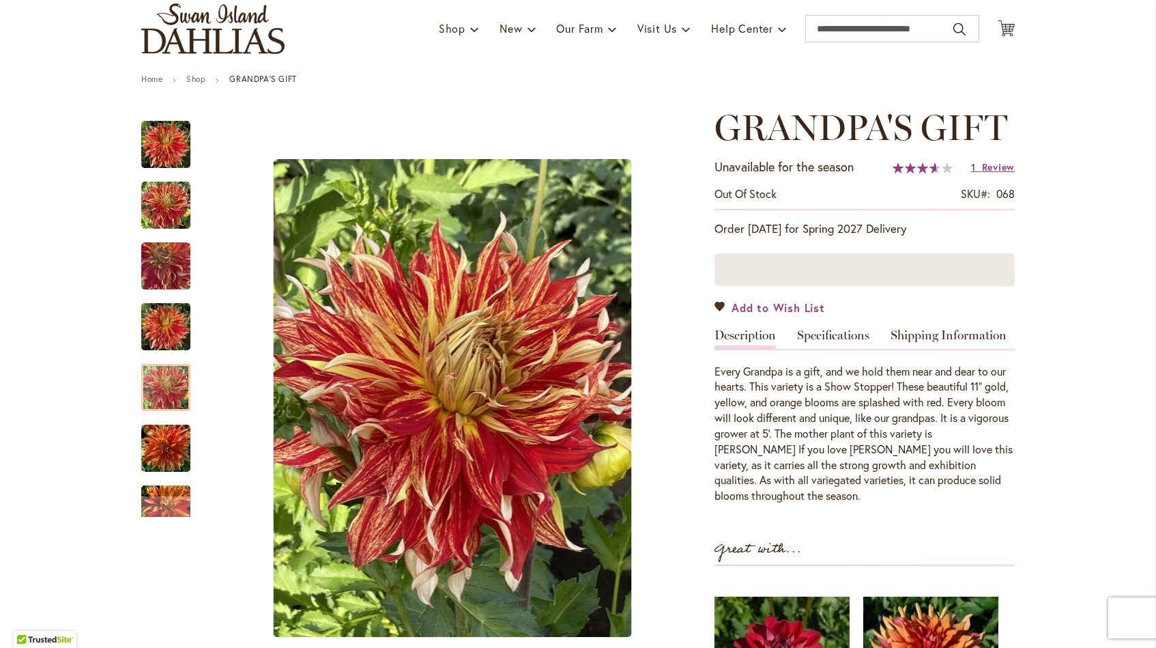
click at [758, 304] on span "Add to Wish List" at bounding box center [779, 308] width 94 height 16
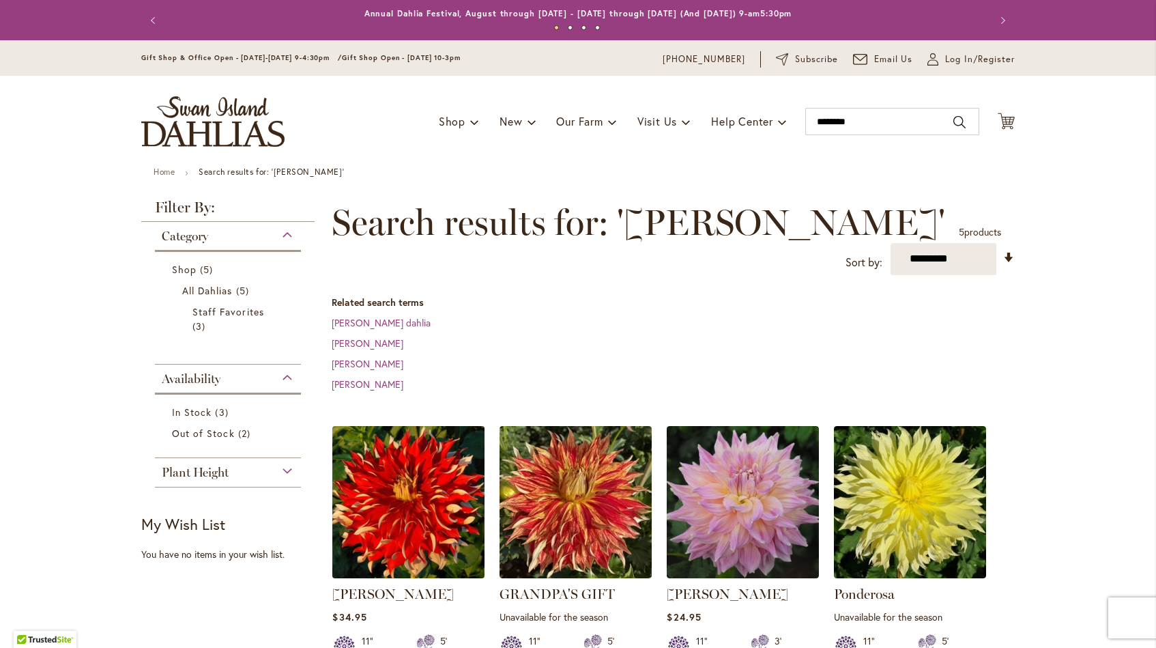
click at [393, 478] on img at bounding box center [409, 502] width 160 height 160
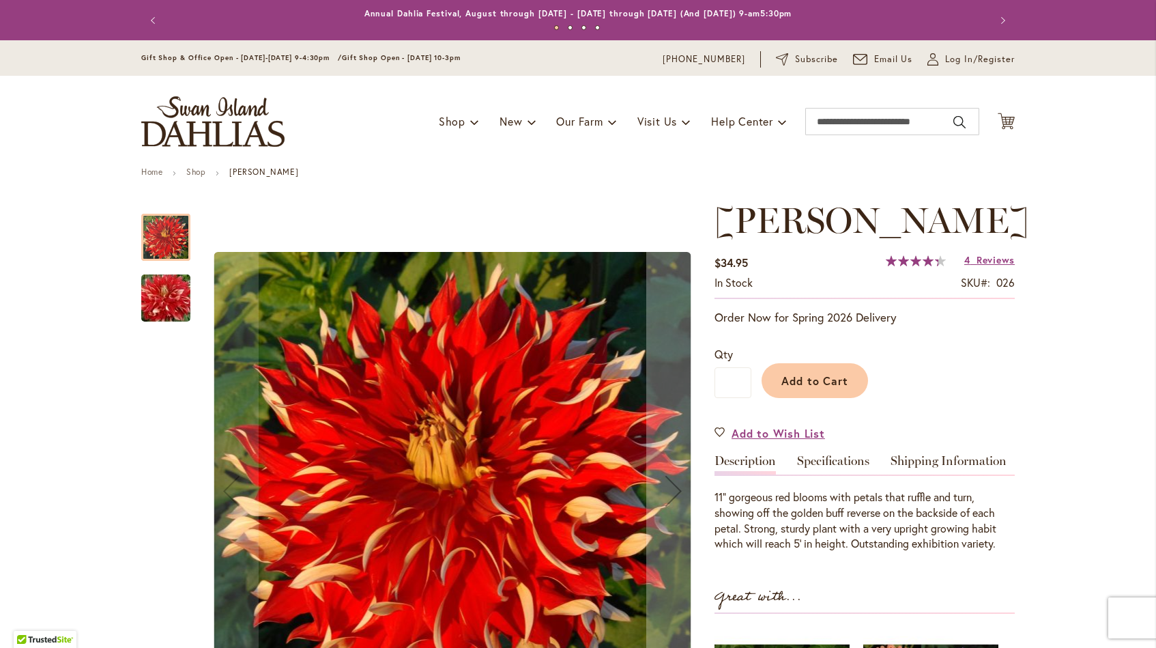
click at [173, 296] on img "Nick Sr" at bounding box center [166, 299] width 98 height 66
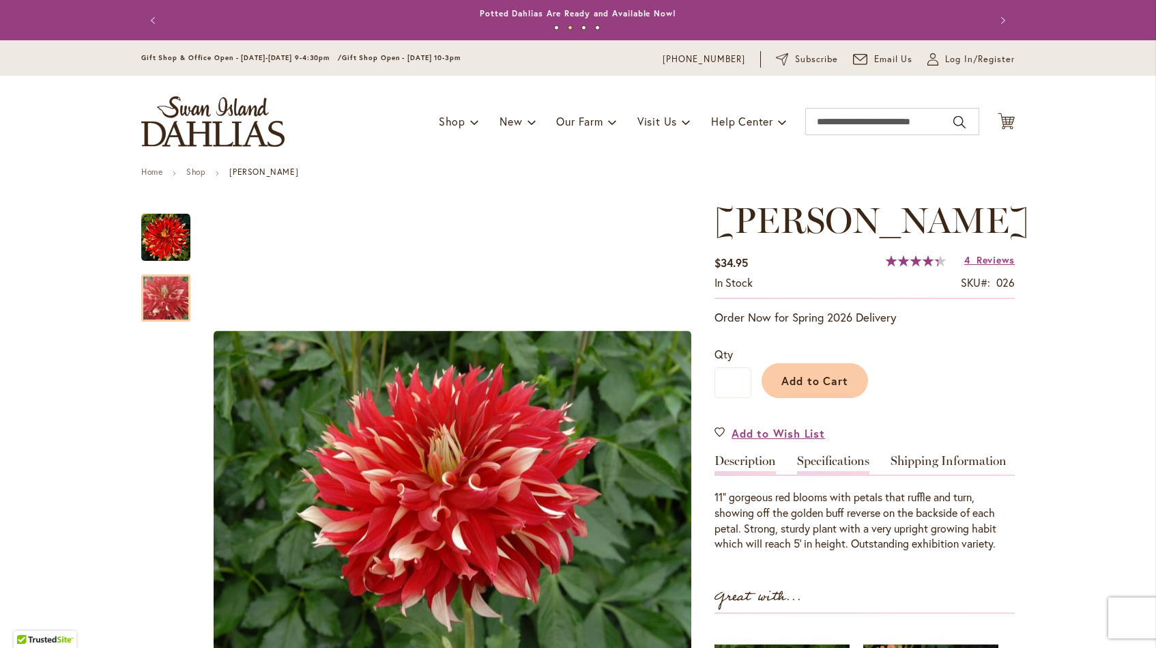
click at [838, 457] on link "Specifications" at bounding box center [833, 465] width 72 height 20
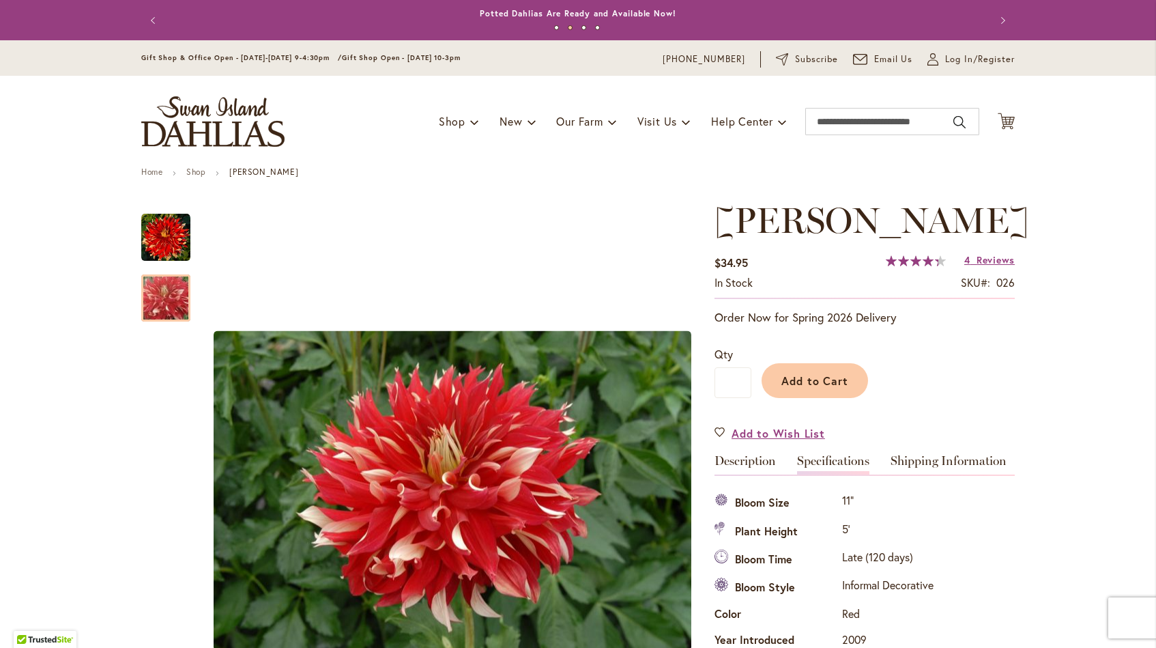
scroll to position [453, 0]
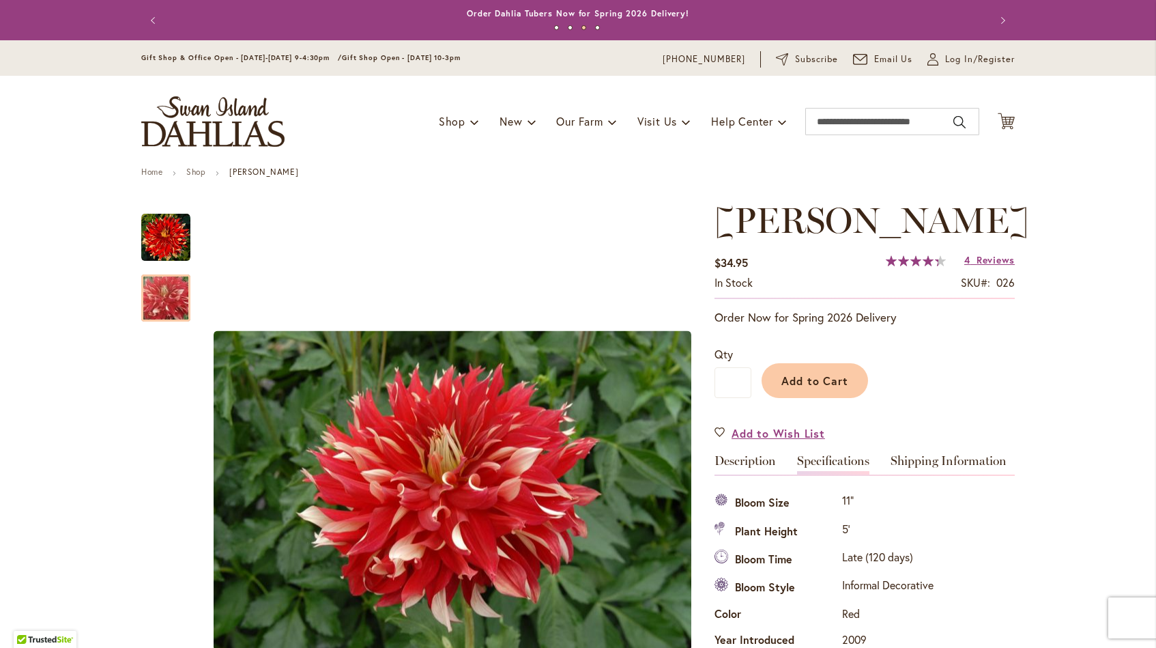
scroll to position [0, 0]
click at [999, 259] on span "Reviews" at bounding box center [996, 259] width 38 height 13
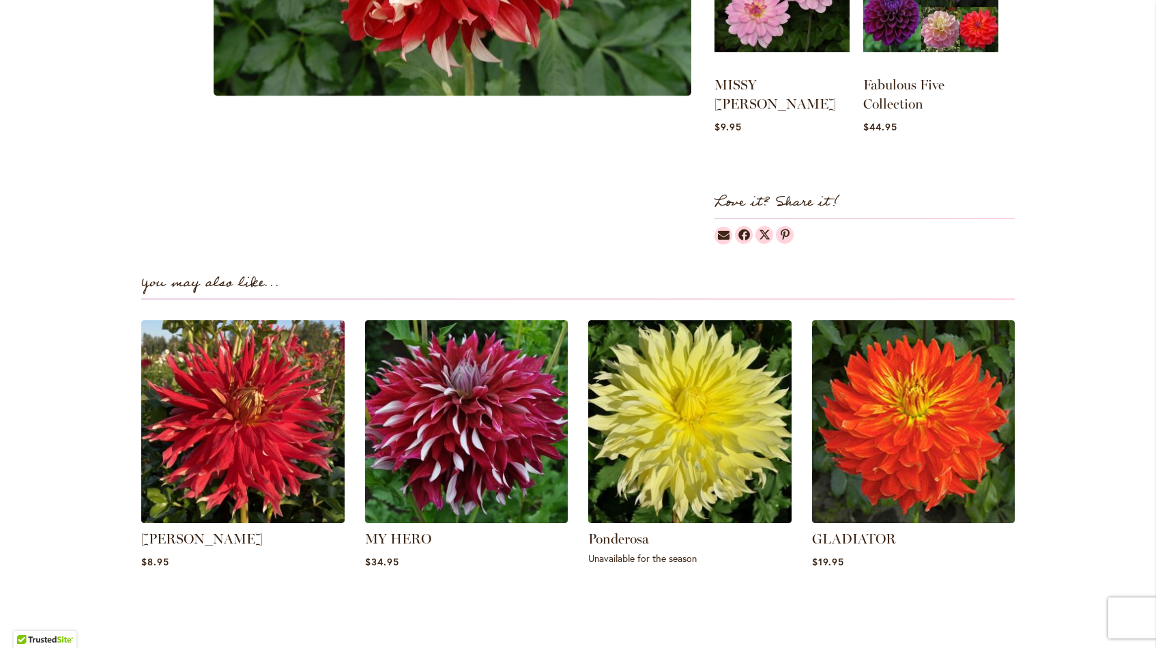
scroll to position [879, 0]
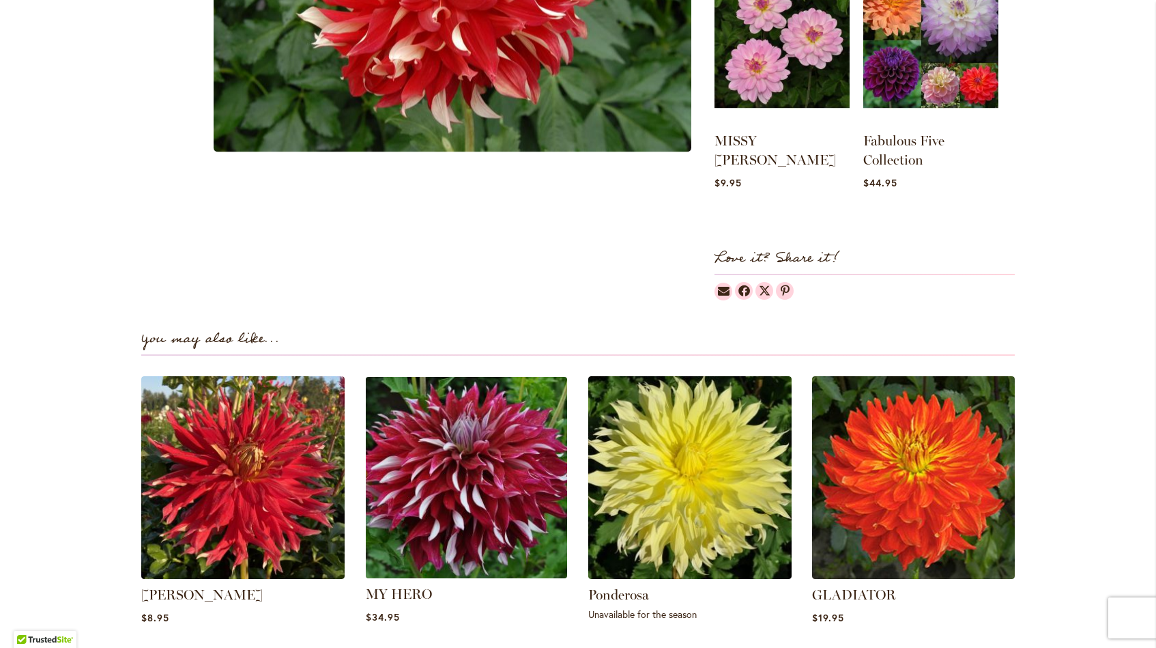
click at [459, 490] on img at bounding box center [466, 477] width 212 height 212
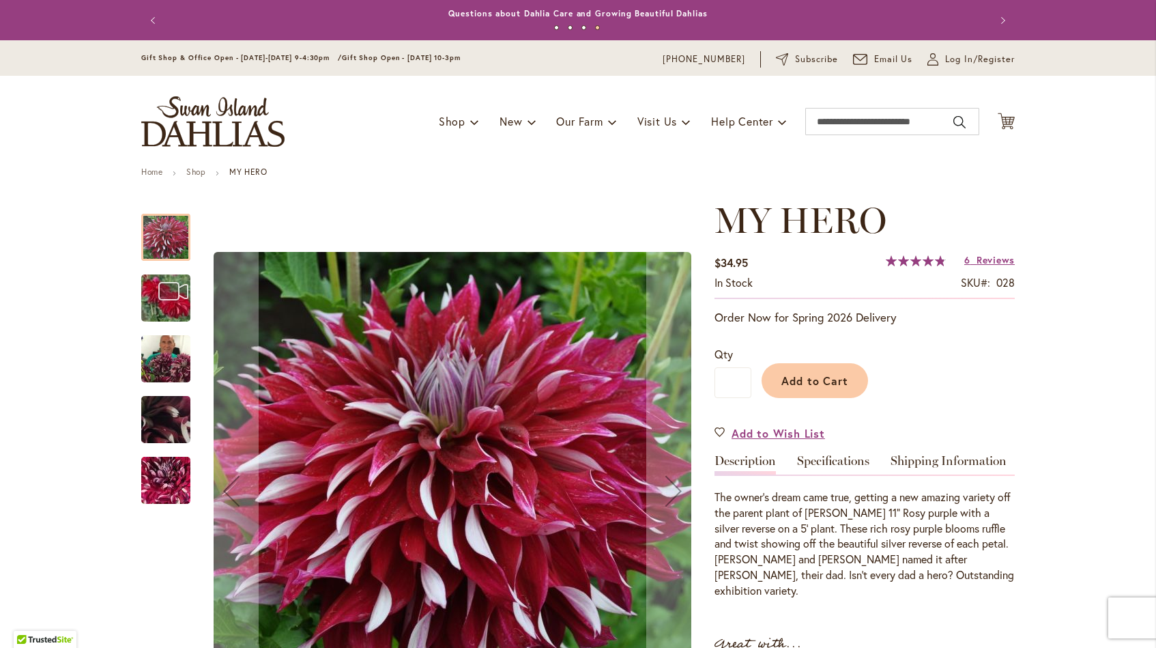
click at [169, 309] on img "MY HERO" at bounding box center [166, 298] width 98 height 74
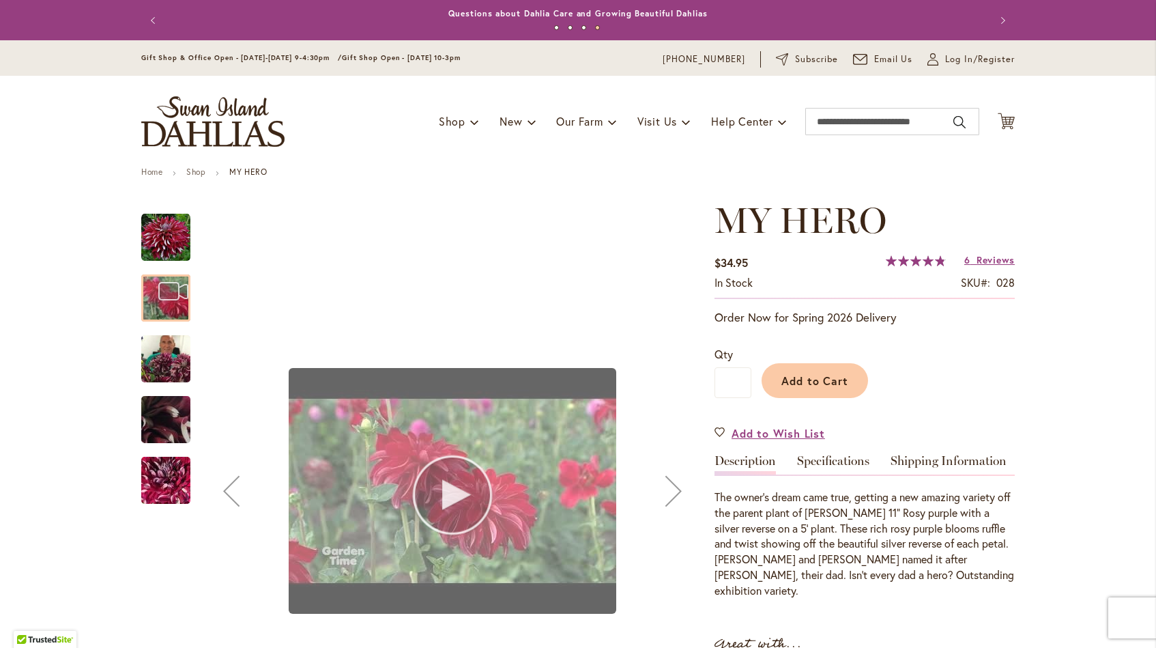
click at [458, 507] on div "MY HERO" at bounding box center [452, 491] width 497 height 582
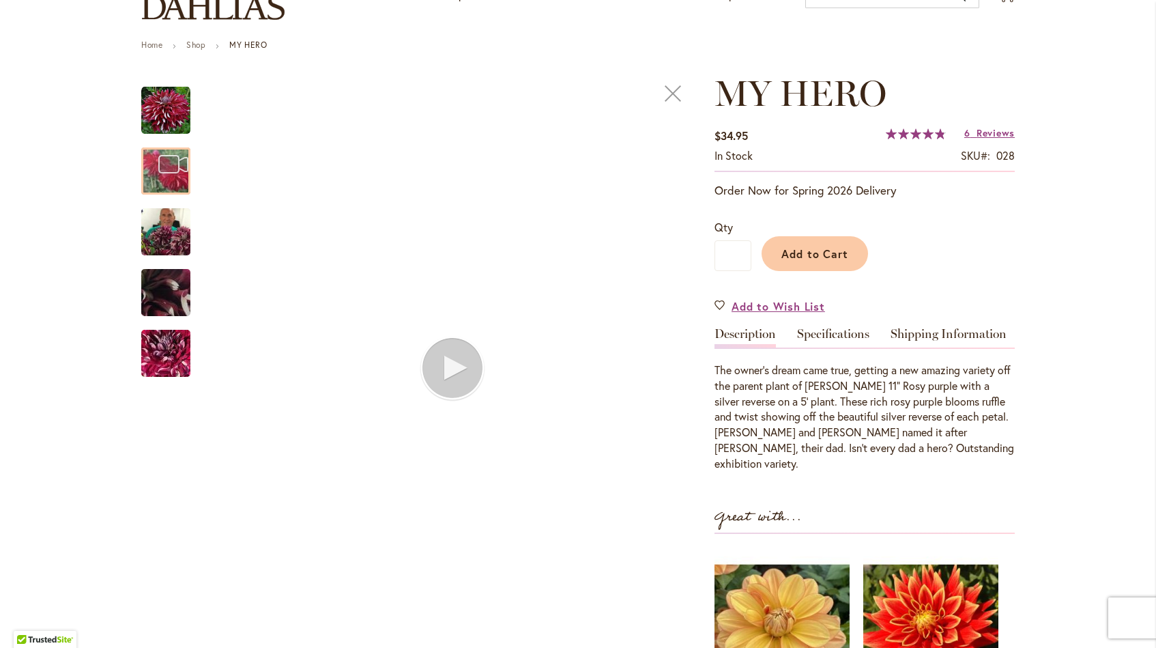
scroll to position [132, 0]
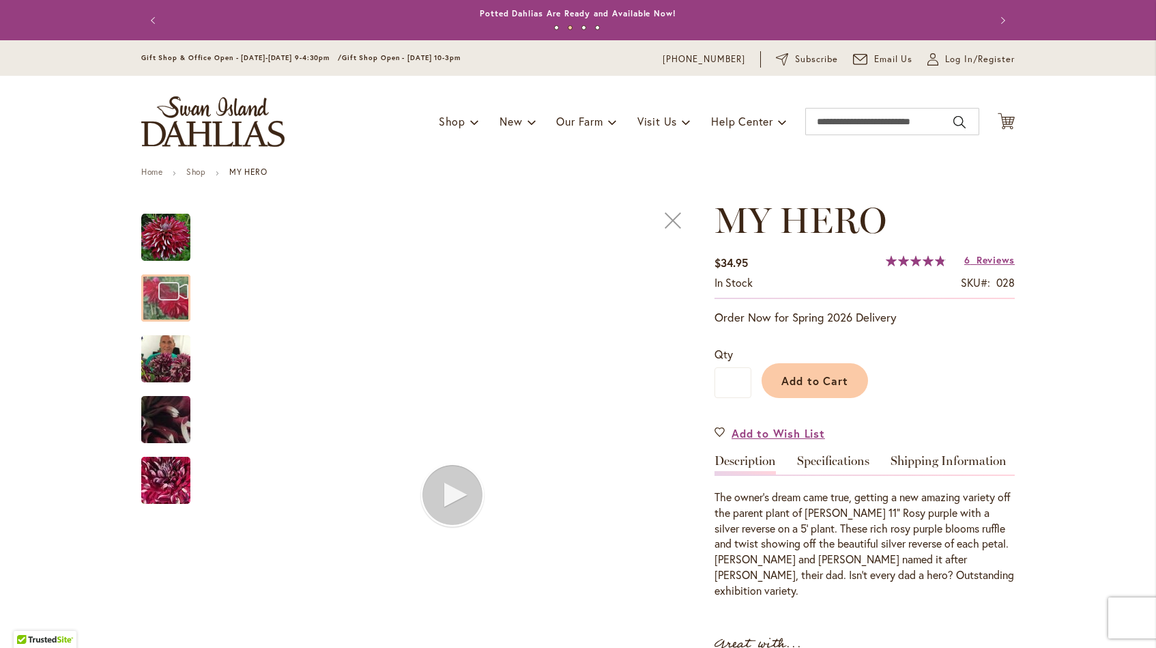
scroll to position [0, 0]
click at [877, 117] on input "Search" at bounding box center [893, 121] width 174 height 27
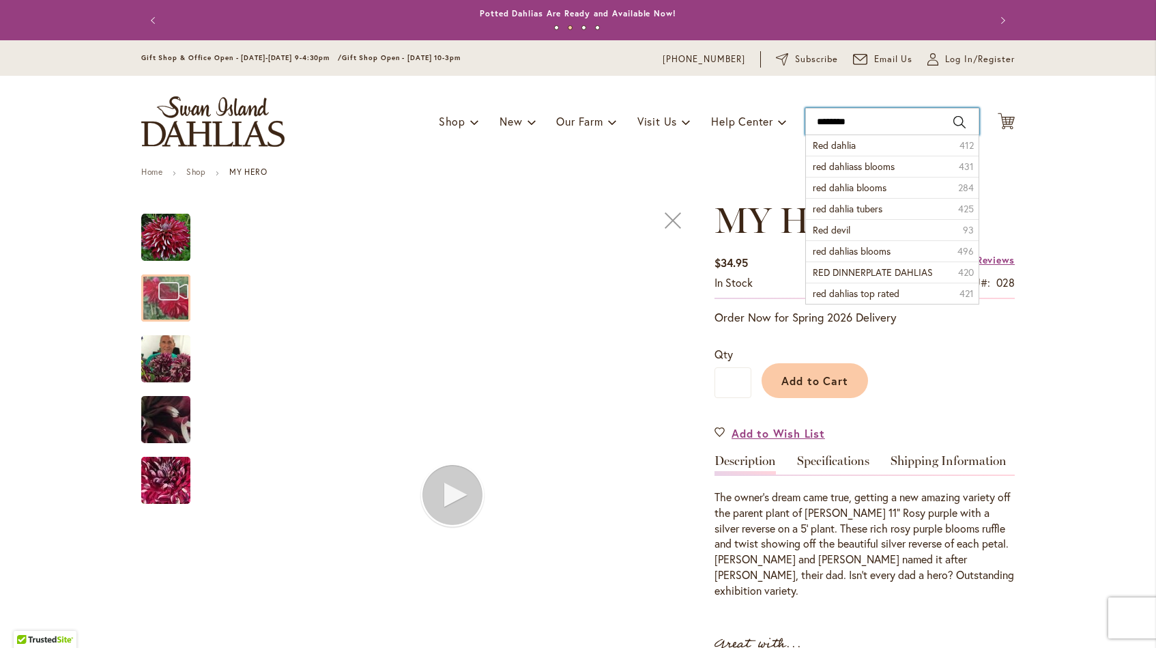
type input "*********"
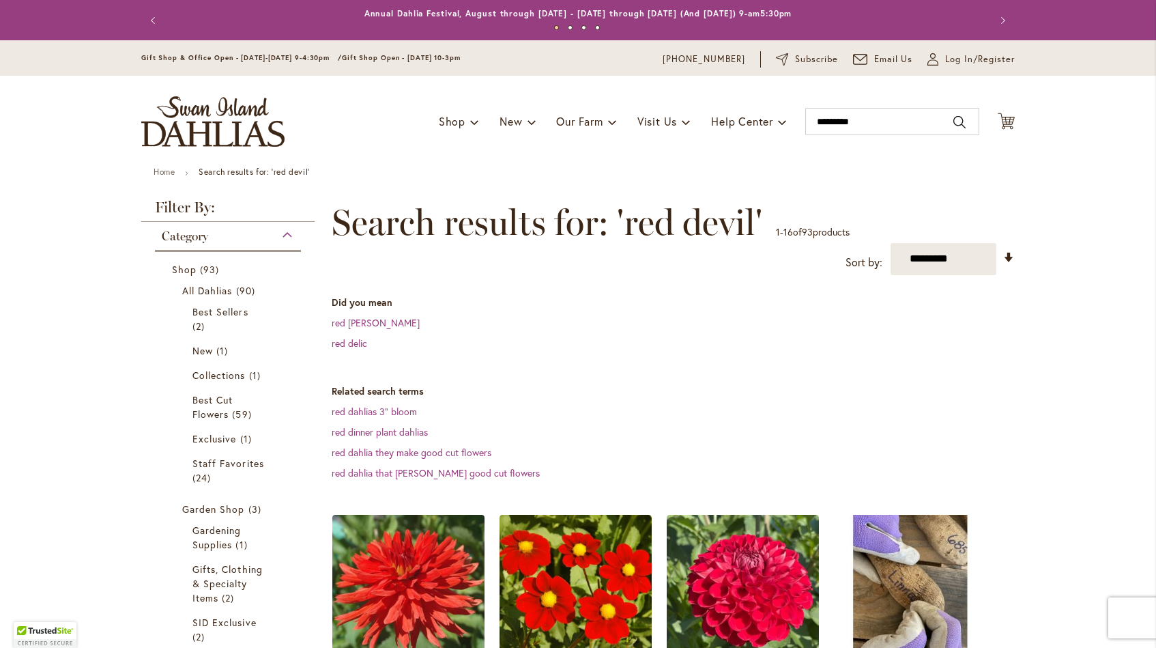
click at [678, 394] on dt "Related search terms" at bounding box center [673, 391] width 683 height 14
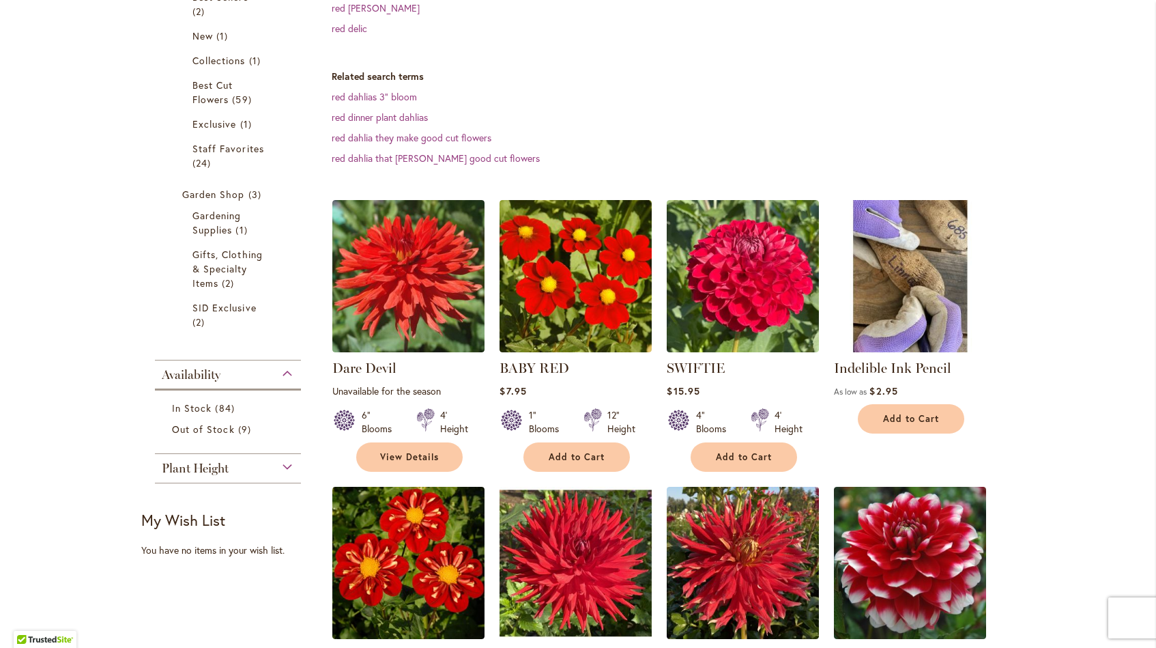
scroll to position [285, 0]
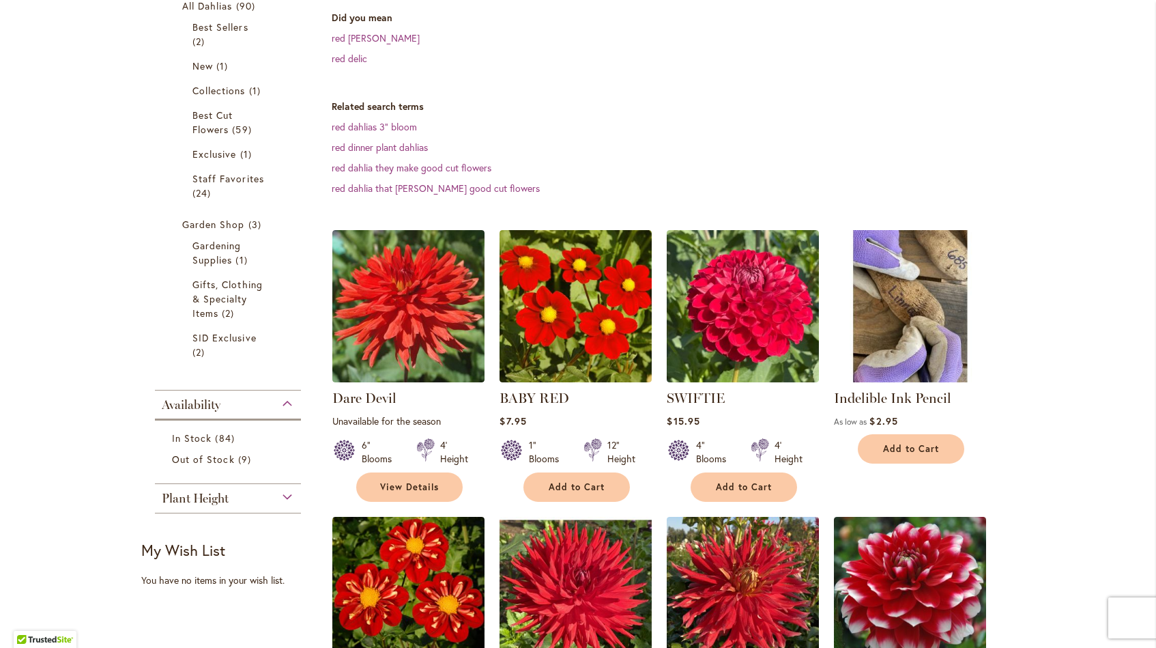
click at [971, 141] on dd "red dinner plant dahlias" at bounding box center [673, 148] width 683 height 14
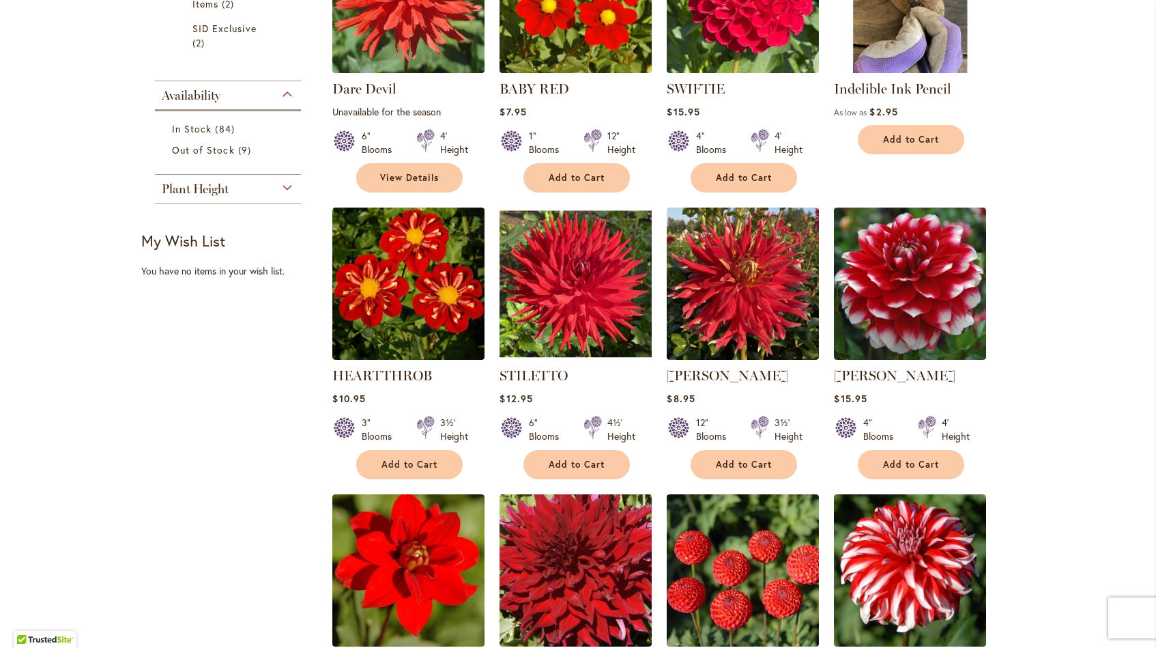
scroll to position [596, 0]
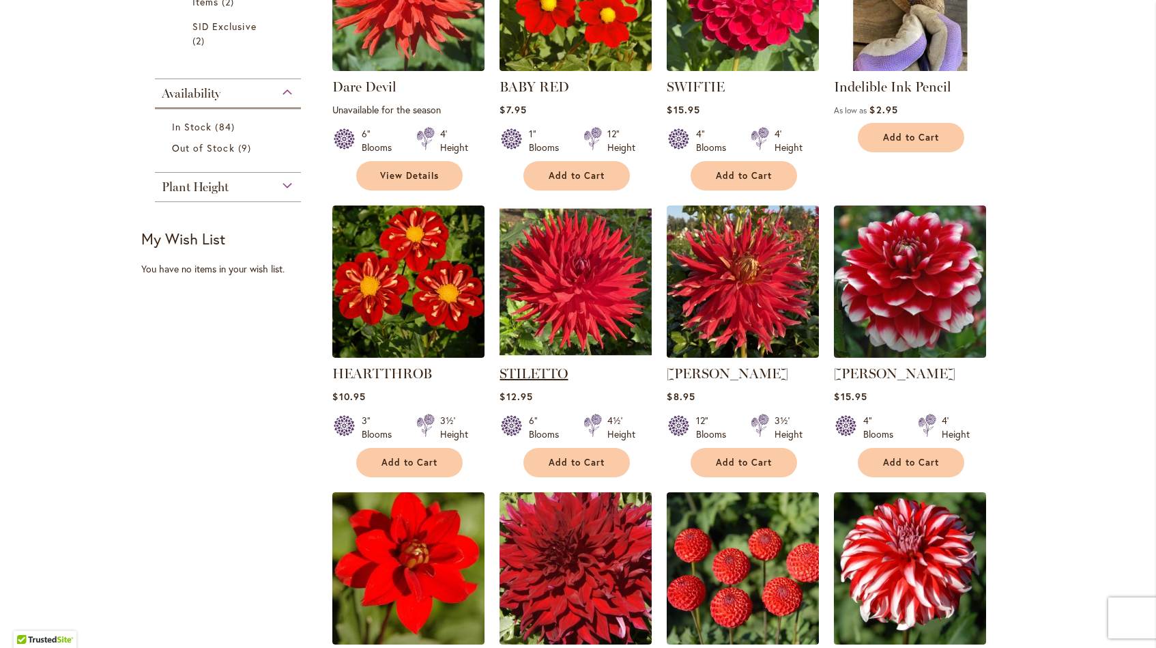
click at [545, 369] on link "STILETTO" at bounding box center [534, 373] width 68 height 16
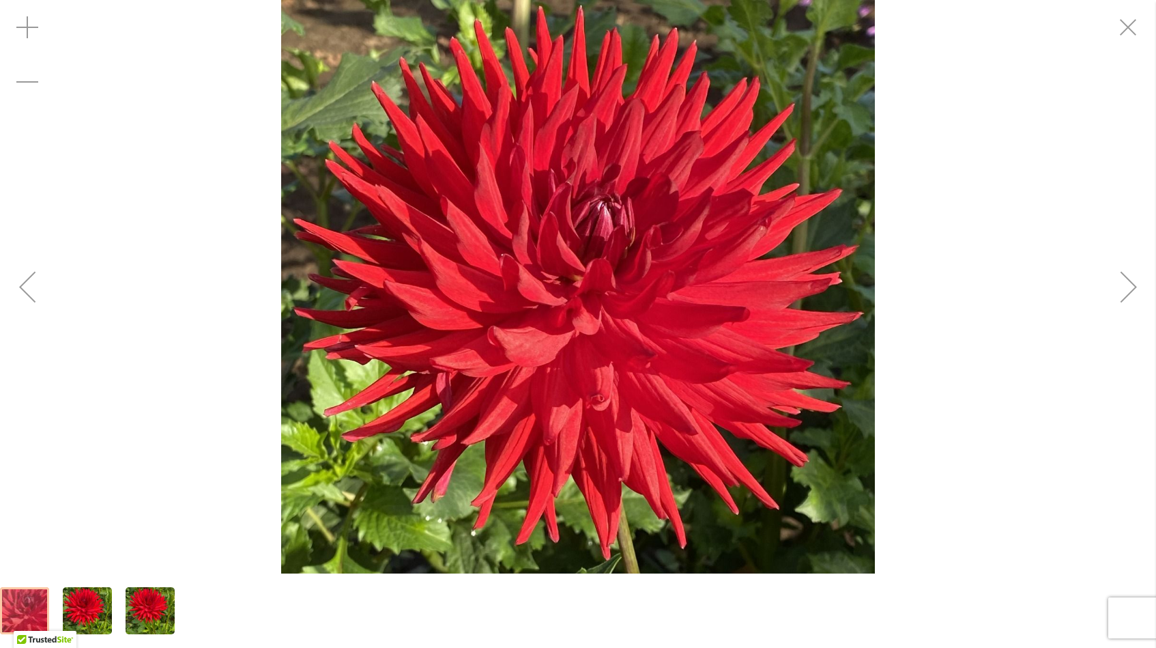
click at [81, 610] on img "STILETTO" at bounding box center [87, 611] width 49 height 66
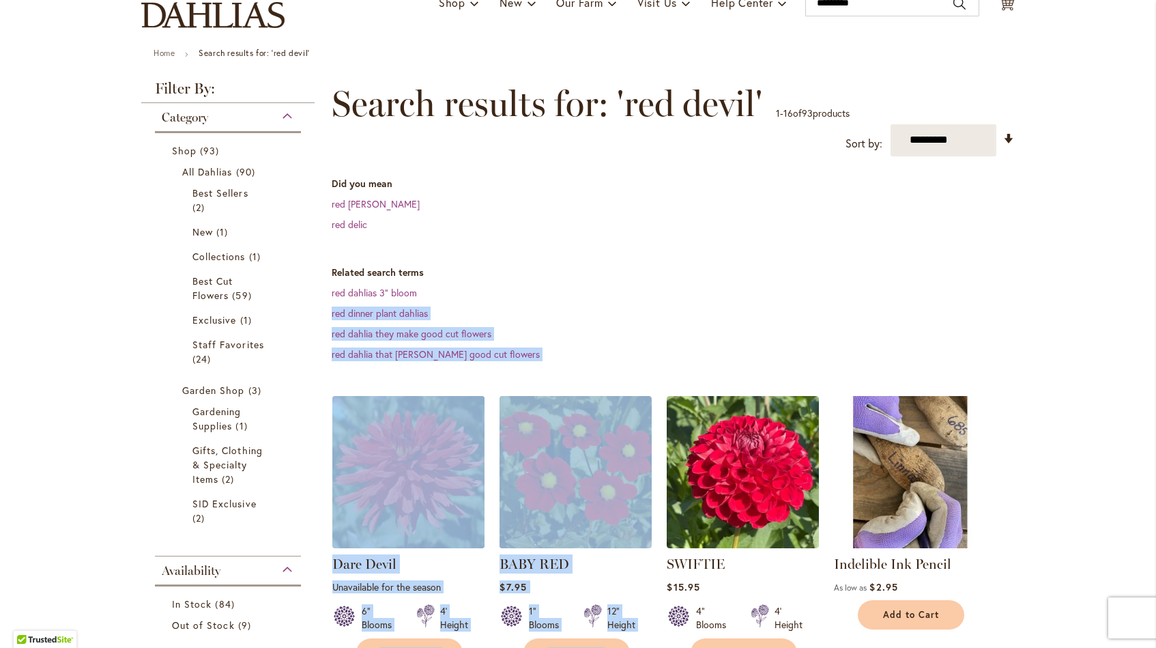
scroll to position [132, 0]
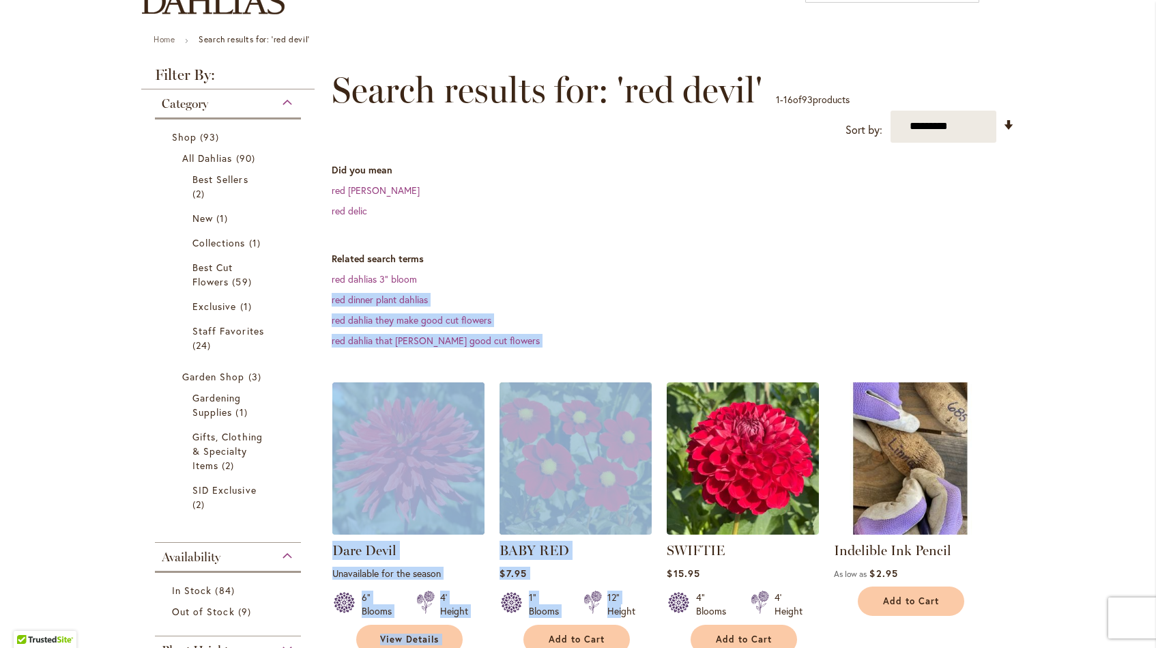
drag, startPoint x: 608, startPoint y: 408, endPoint x: 623, endPoint y: 603, distance: 195.9
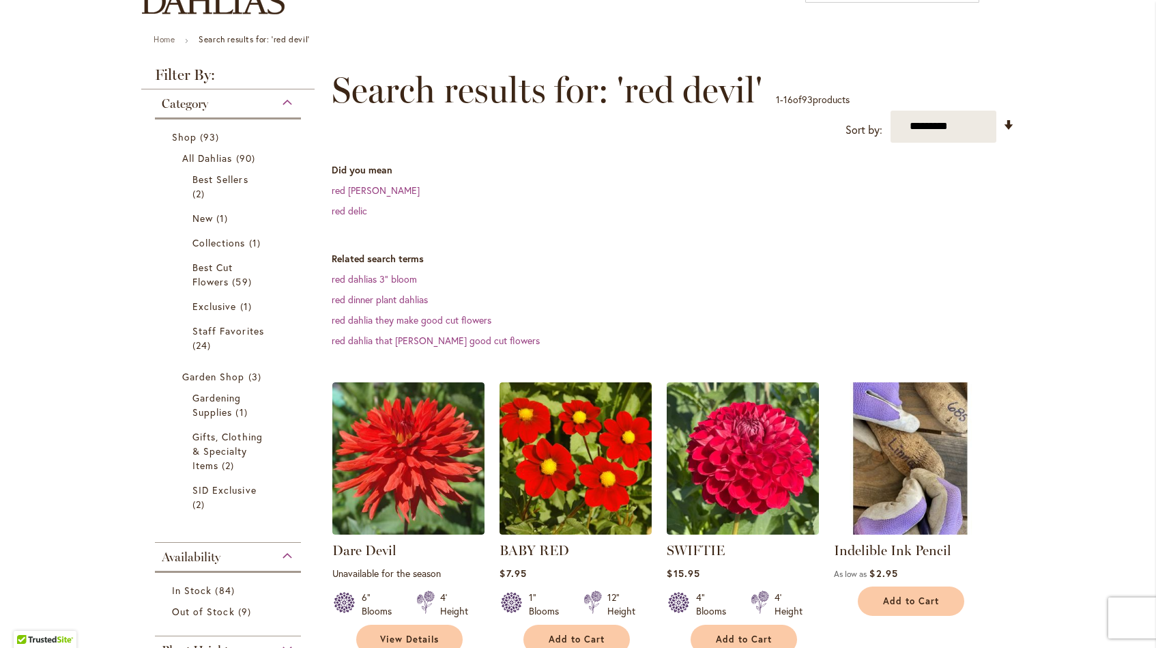
click at [809, 189] on dd "red derril" at bounding box center [673, 191] width 683 height 14
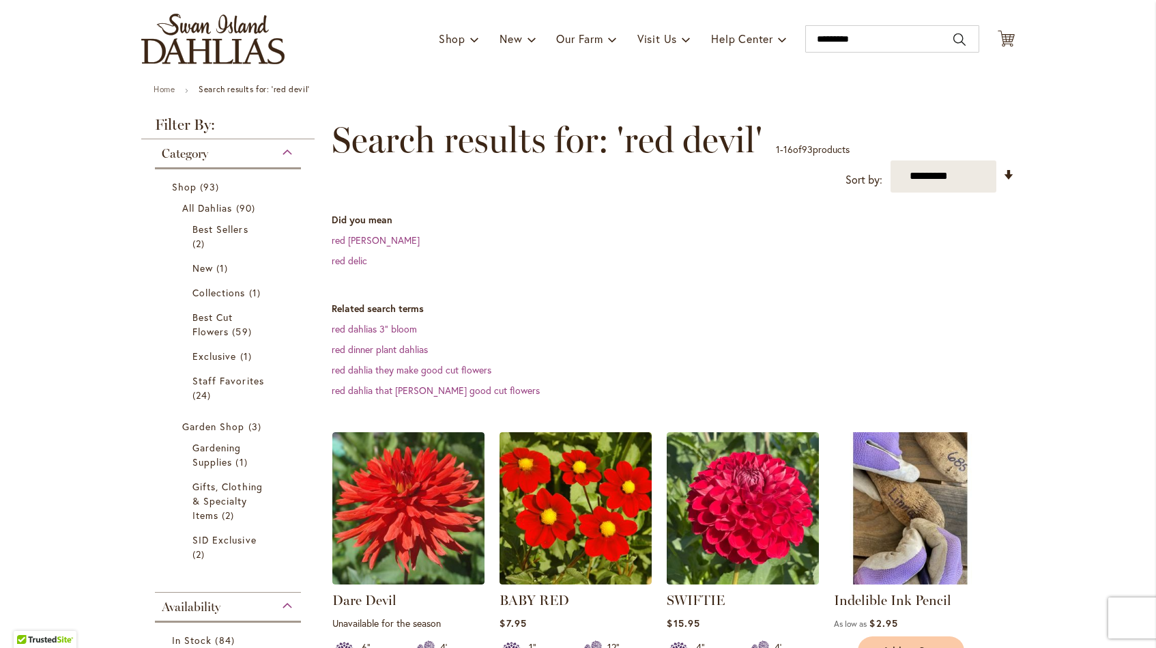
scroll to position [79, 0]
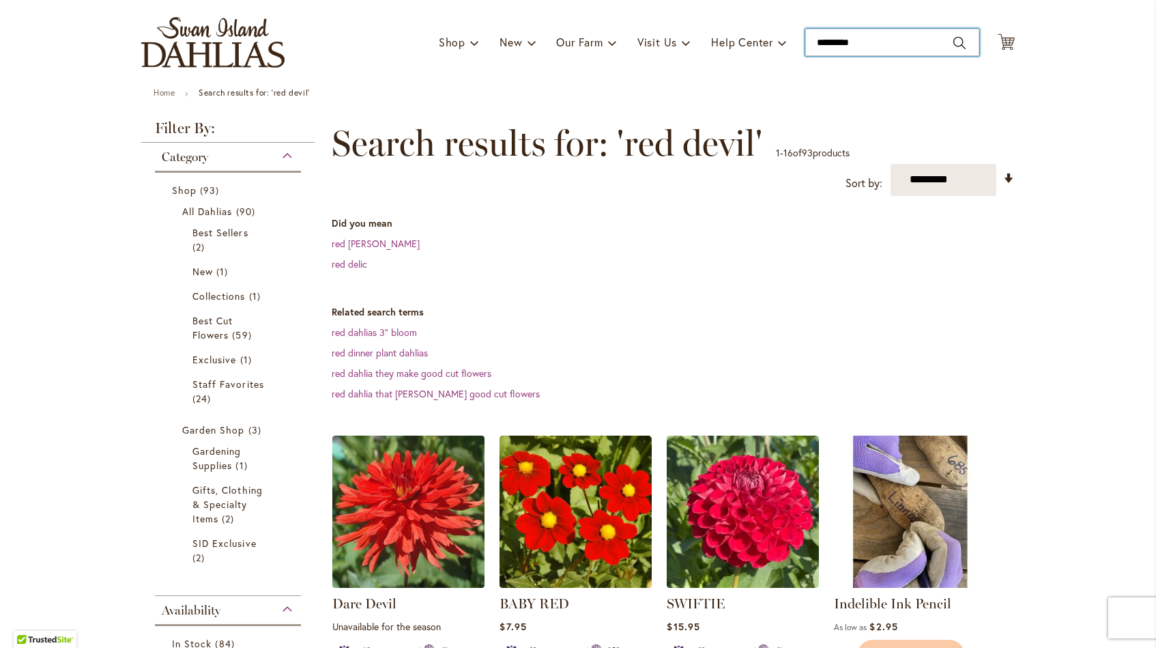
click at [895, 51] on input "*********" at bounding box center [893, 42] width 174 height 27
type input "**********"
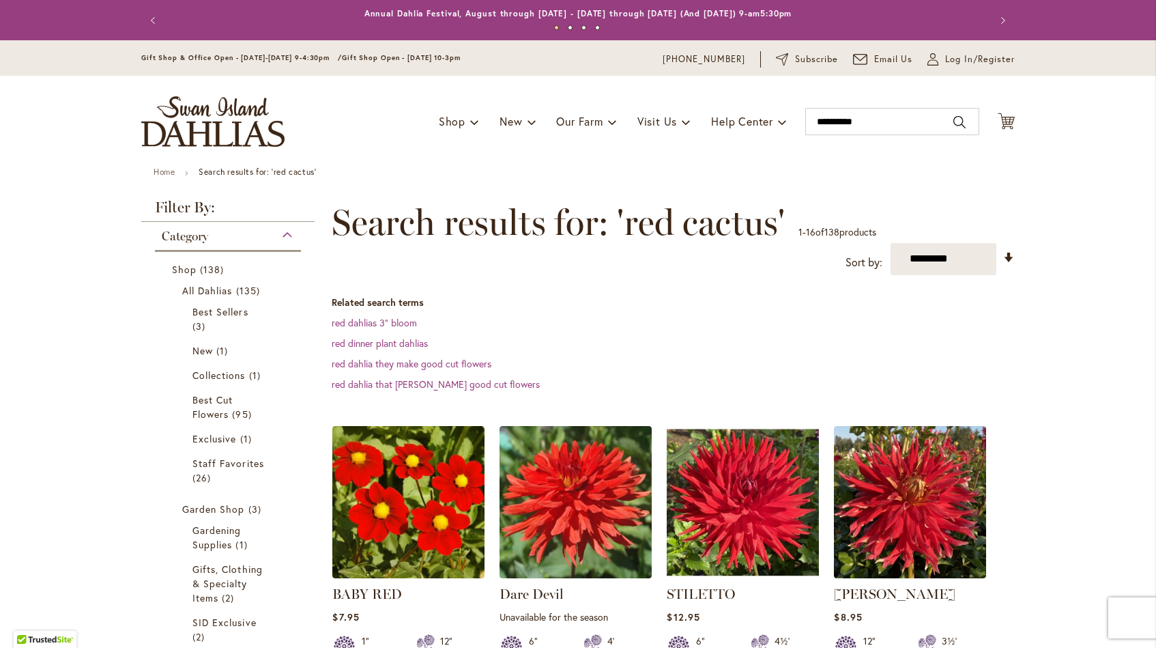
click at [741, 343] on dd "red dinner plant dahlias" at bounding box center [673, 344] width 683 height 14
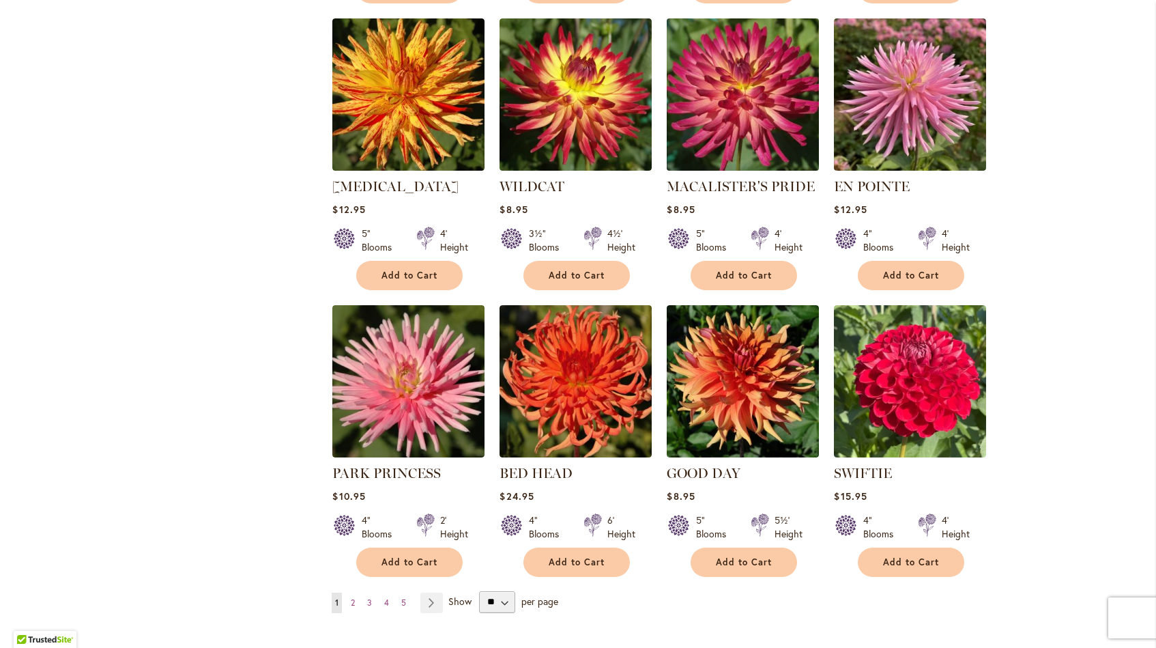
scroll to position [1016, 0]
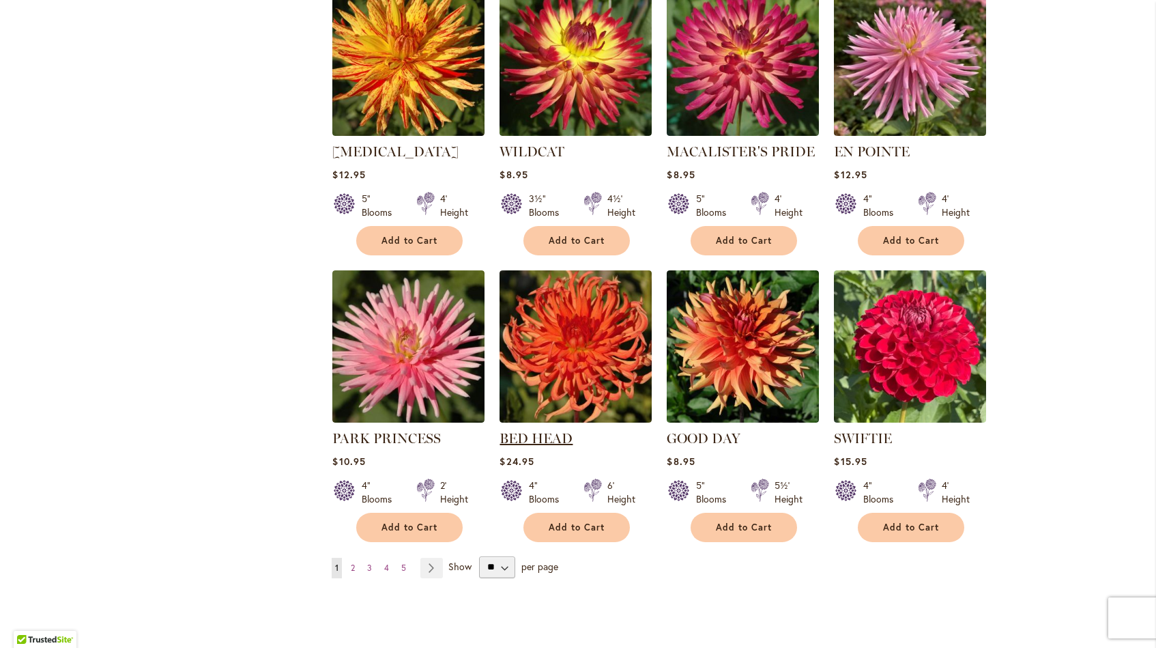
click at [539, 436] on link "BED HEAD" at bounding box center [536, 438] width 73 height 16
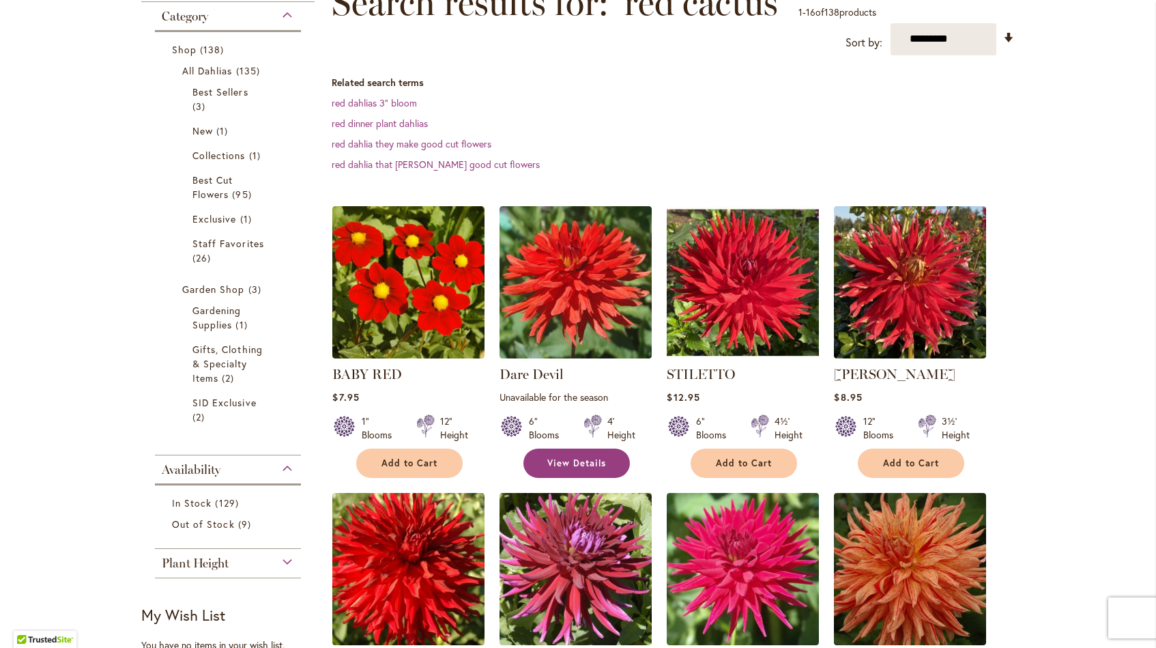
scroll to position [214, 0]
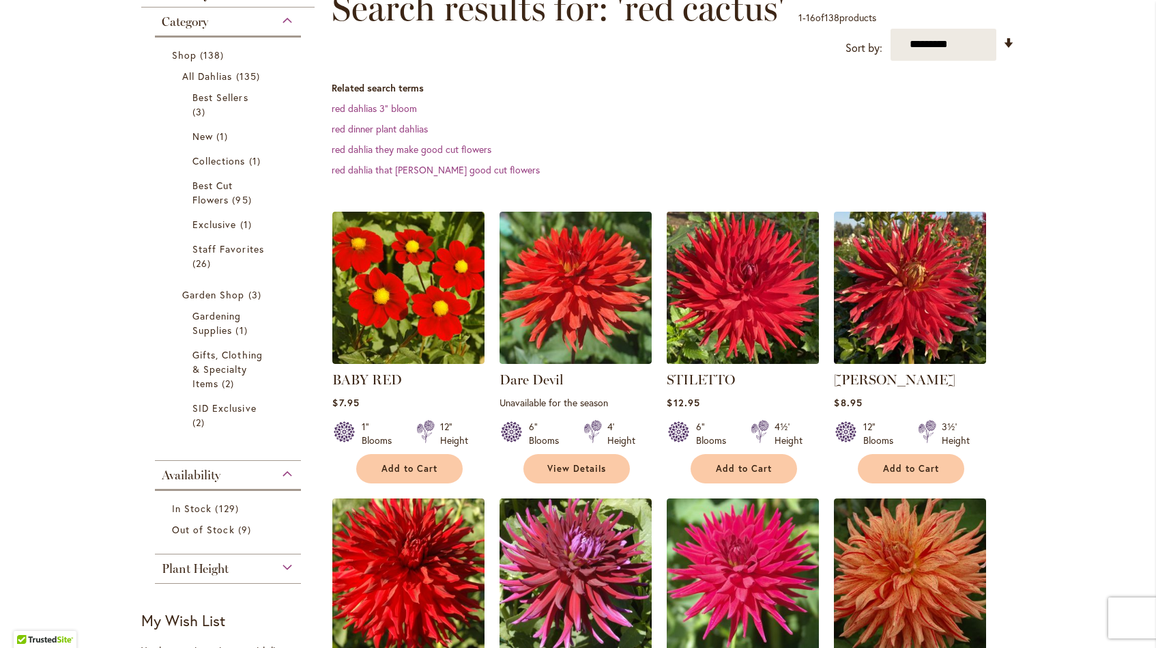
click at [722, 347] on img at bounding box center [744, 288] width 160 height 160
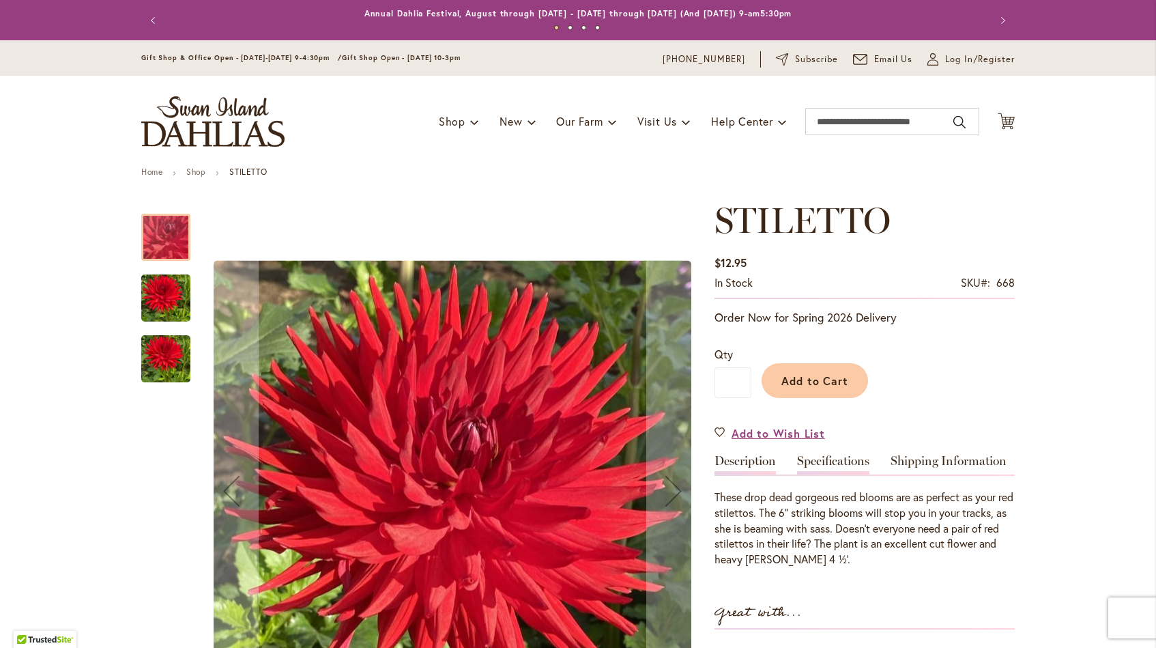
click at [827, 460] on link "Specifications" at bounding box center [833, 465] width 72 height 20
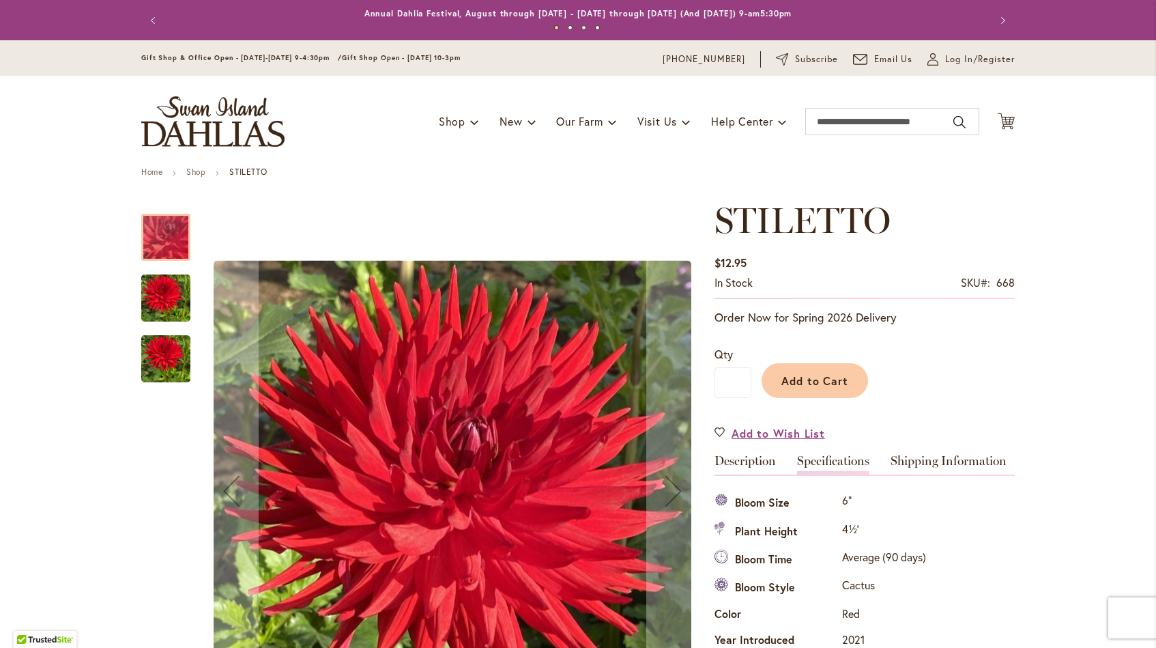
scroll to position [453, 0]
